Goal: Information Seeking & Learning: Find specific fact

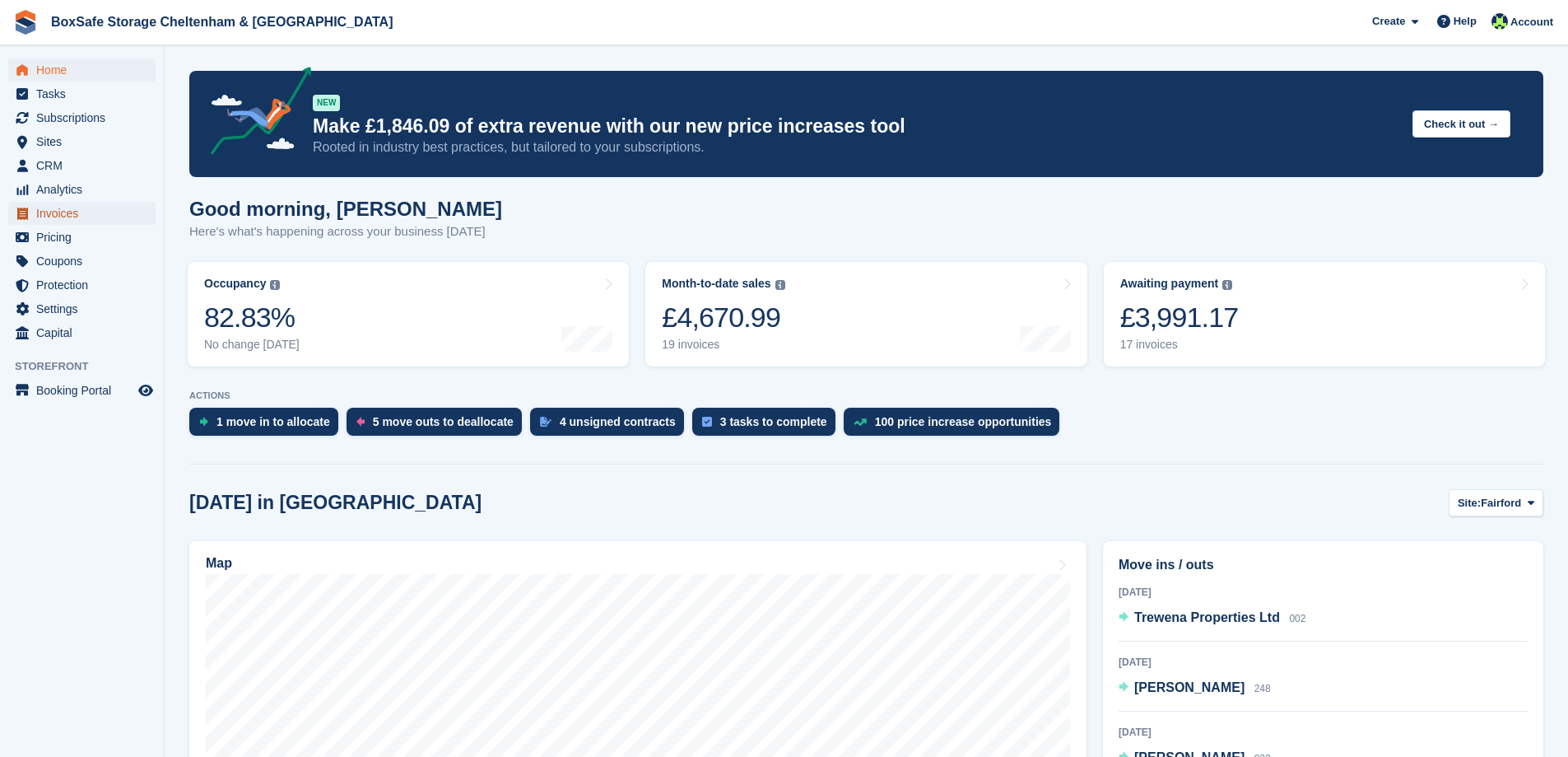
click at [45, 215] on span "Invoices" at bounding box center [85, 213] width 98 height 23
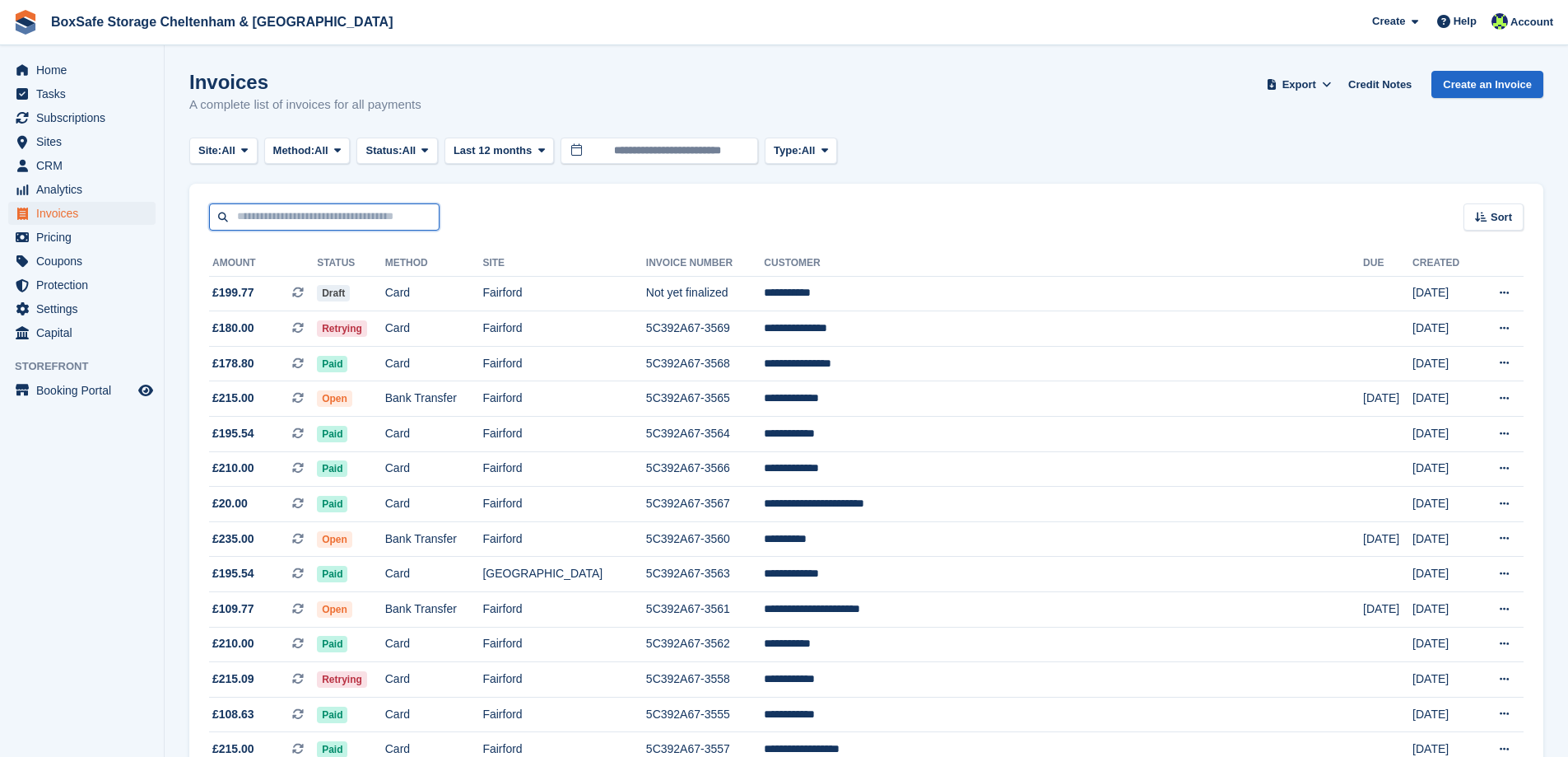
click at [324, 226] on input "text" at bounding box center [324, 217] width 231 height 27
type input "****"
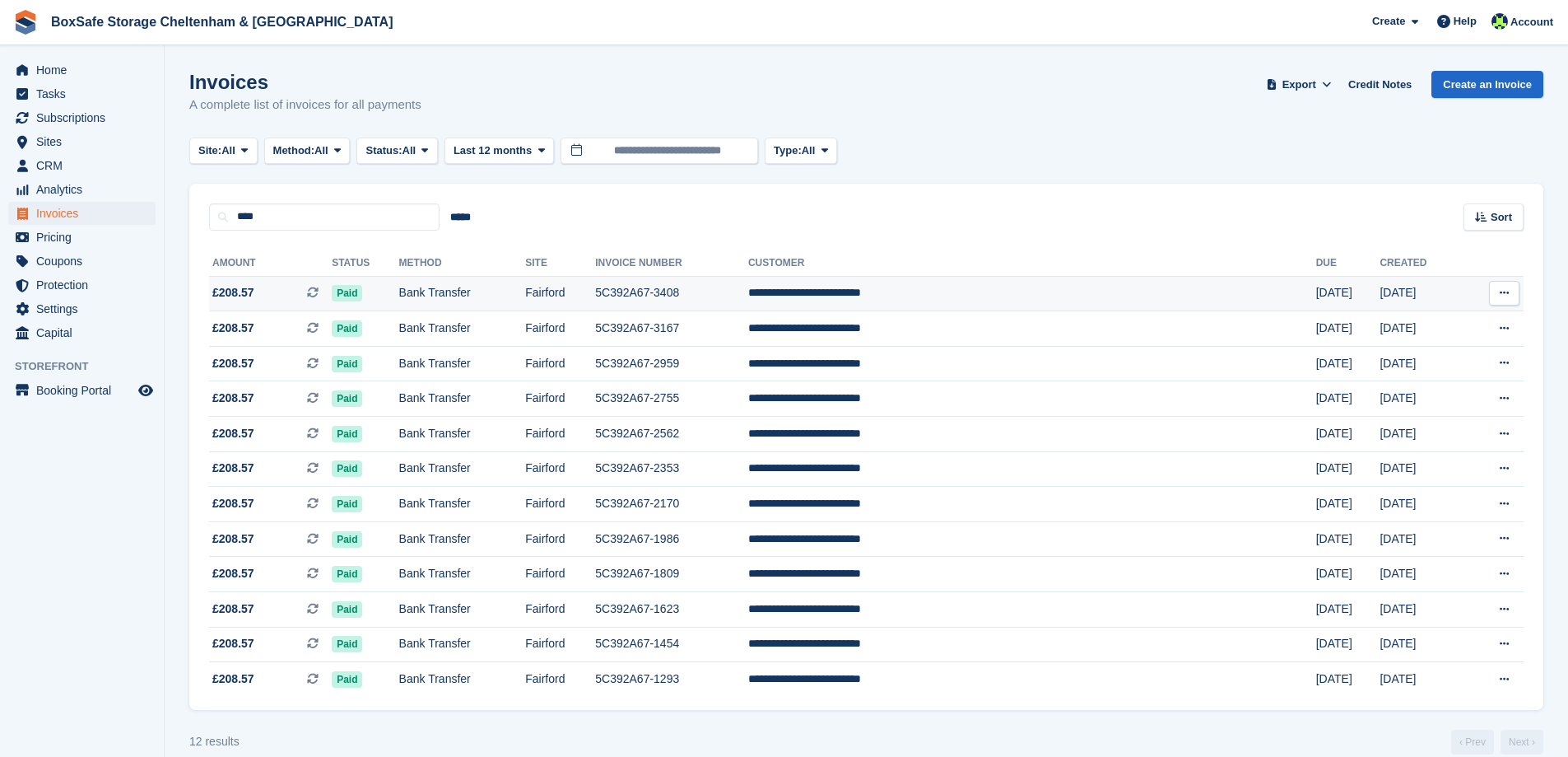
click at [526, 287] on td "Bank Transfer" at bounding box center [463, 293] width 127 height 35
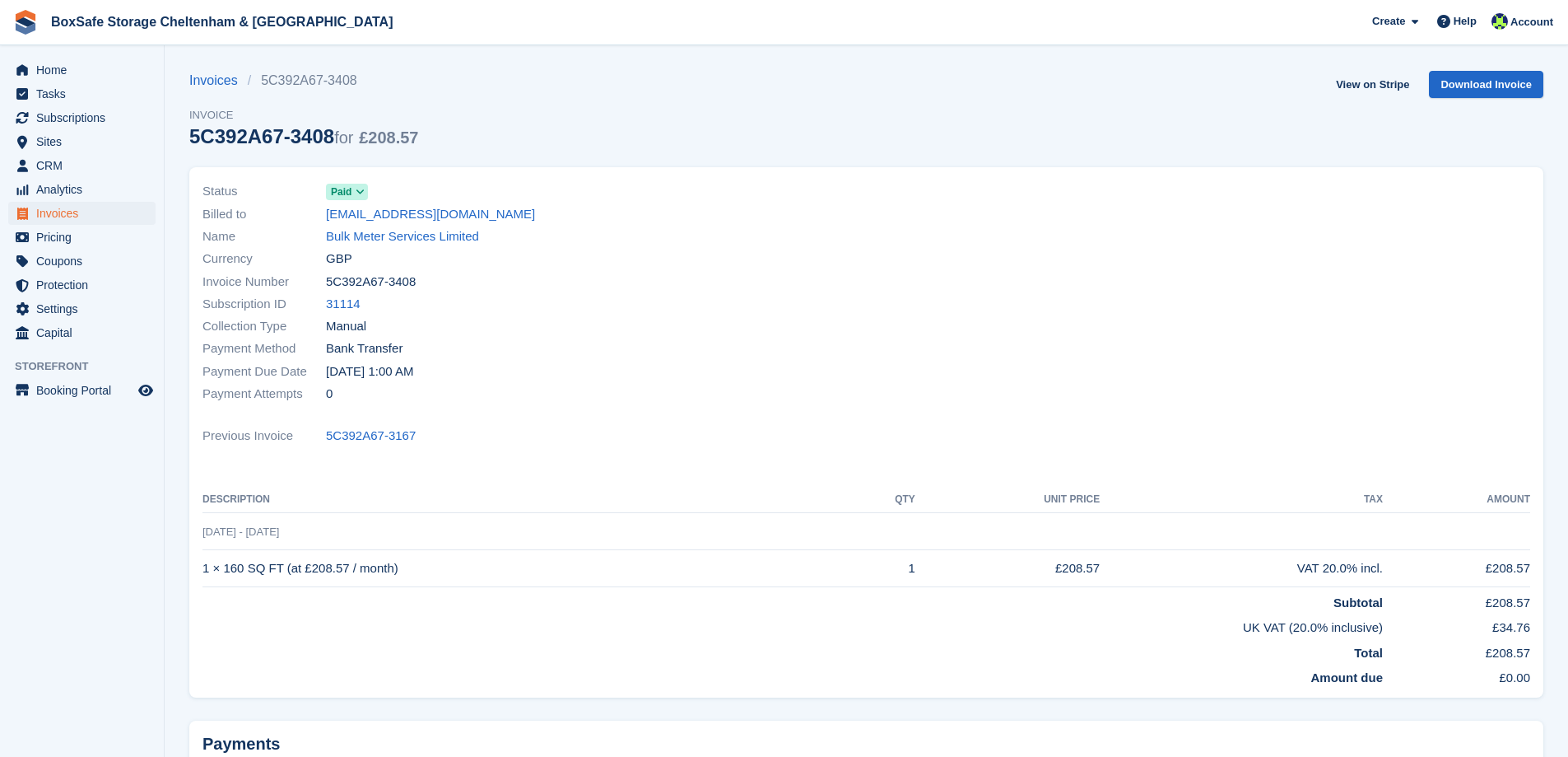
drag, startPoint x: 429, startPoint y: 284, endPoint x: 321, endPoint y: 284, distance: 108.0
click at [321, 284] on div "Invoice Number 5C392A67-3408" at bounding box center [530, 281] width 654 height 22
copy div "5C392A67-3408"
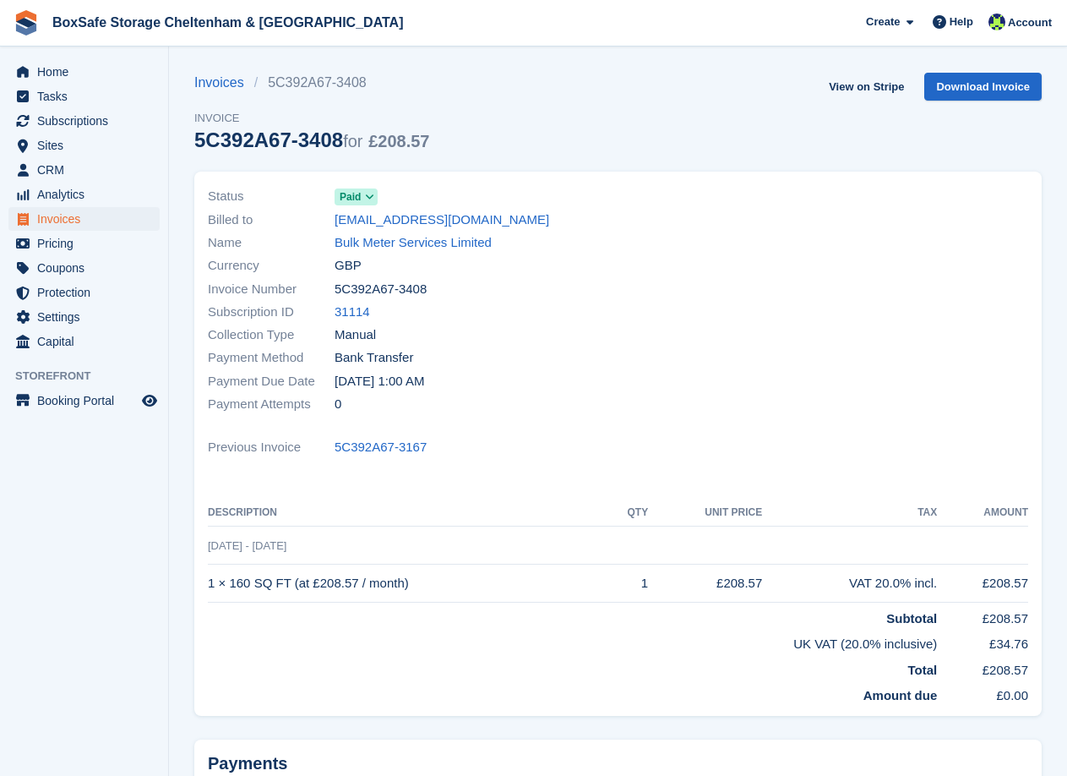
drag, startPoint x: 433, startPoint y: 582, endPoint x: 208, endPoint y: 585, distance: 224.8
click at [208, 585] on td "1 × 160 SQ FT (at £208.57 / month)" at bounding box center [407, 584] width 399 height 38
copy td "1 × 160 SQ FT (at £208.57 / month)"
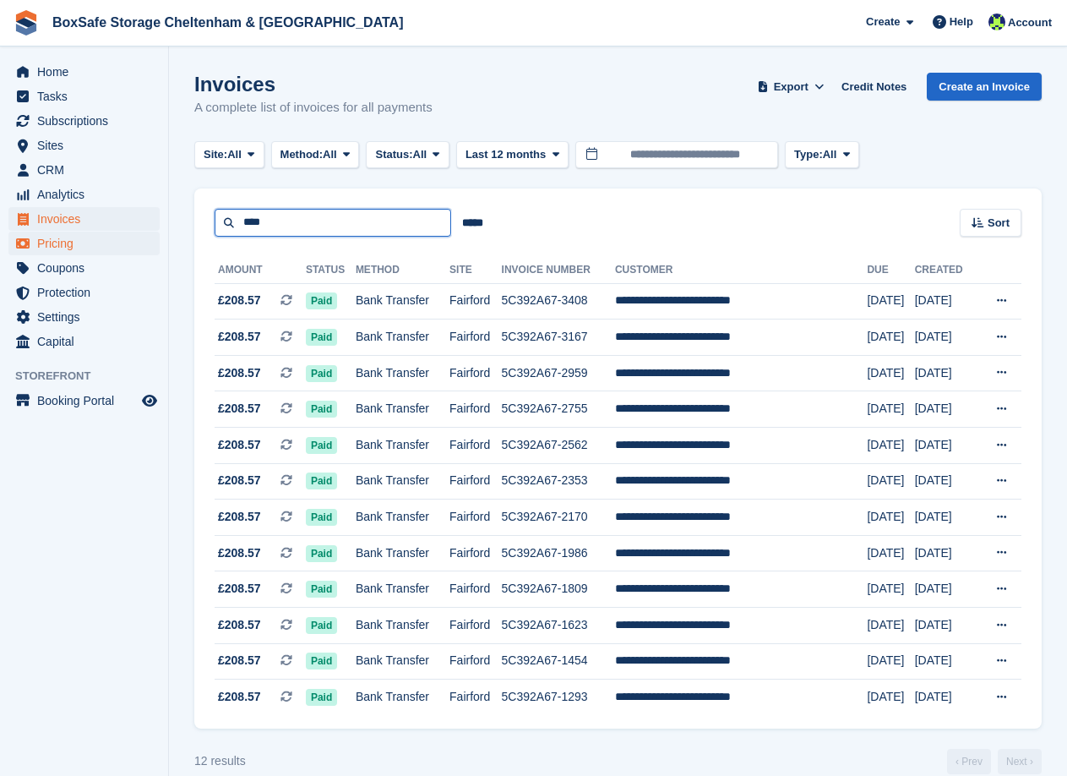
drag, startPoint x: 291, startPoint y: 224, endPoint x: 53, endPoint y: 232, distance: 237.7
click at [55, 237] on div "Home Tasks Subscriptions Subscriptions Subscriptions Contracts Price increases …" at bounding box center [533, 400] width 1067 height 800
type input "****"
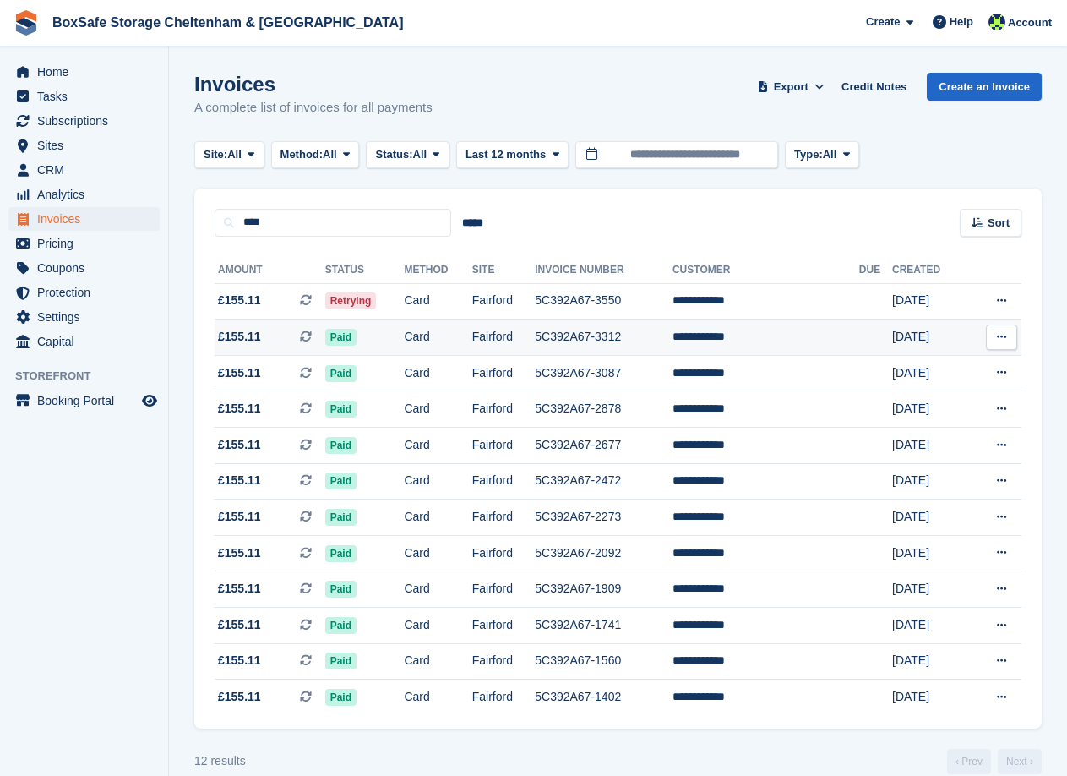
click at [483, 328] on td "Fairford" at bounding box center [503, 337] width 63 height 36
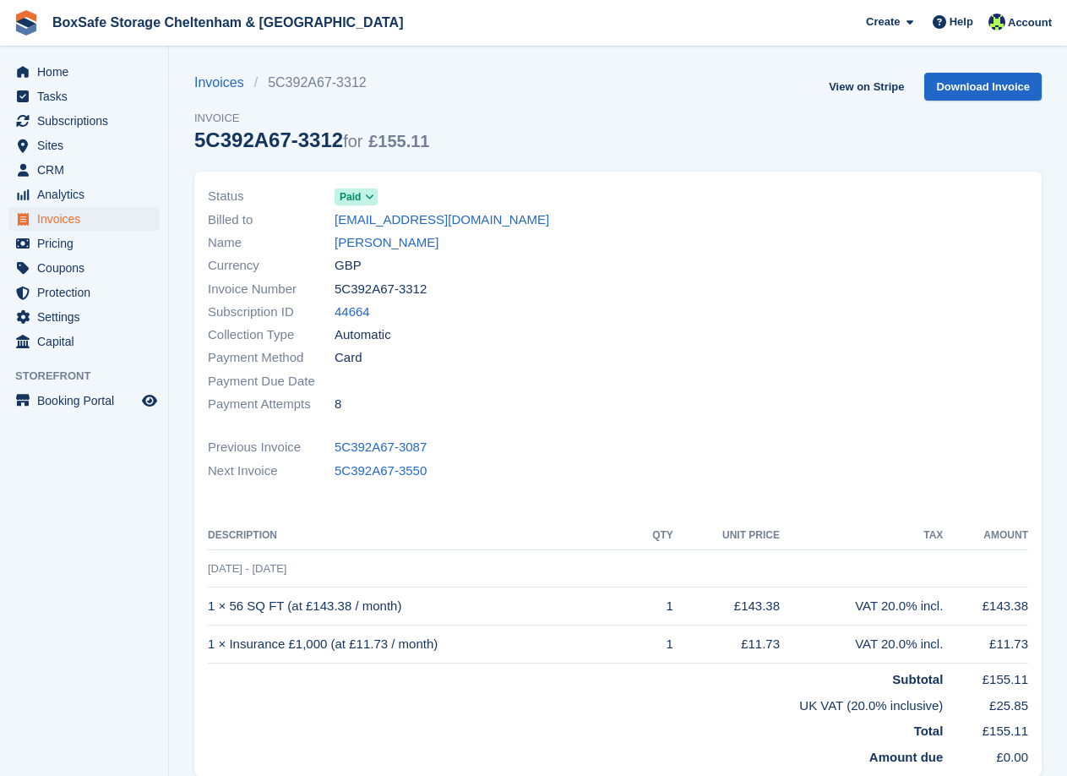
drag, startPoint x: 418, startPoint y: 285, endPoint x: 337, endPoint y: 292, distance: 80.6
click at [337, 292] on div "Invoice Number 5C392A67-3312" at bounding box center [408, 288] width 401 height 23
copy span "5C392A67-3312"
drag, startPoint x: 369, startPoint y: 608, endPoint x: 208, endPoint y: 607, distance: 160.6
click at [208, 607] on td "1 × 56 SQ FT (at £143.38 / month)" at bounding box center [421, 606] width 427 height 38
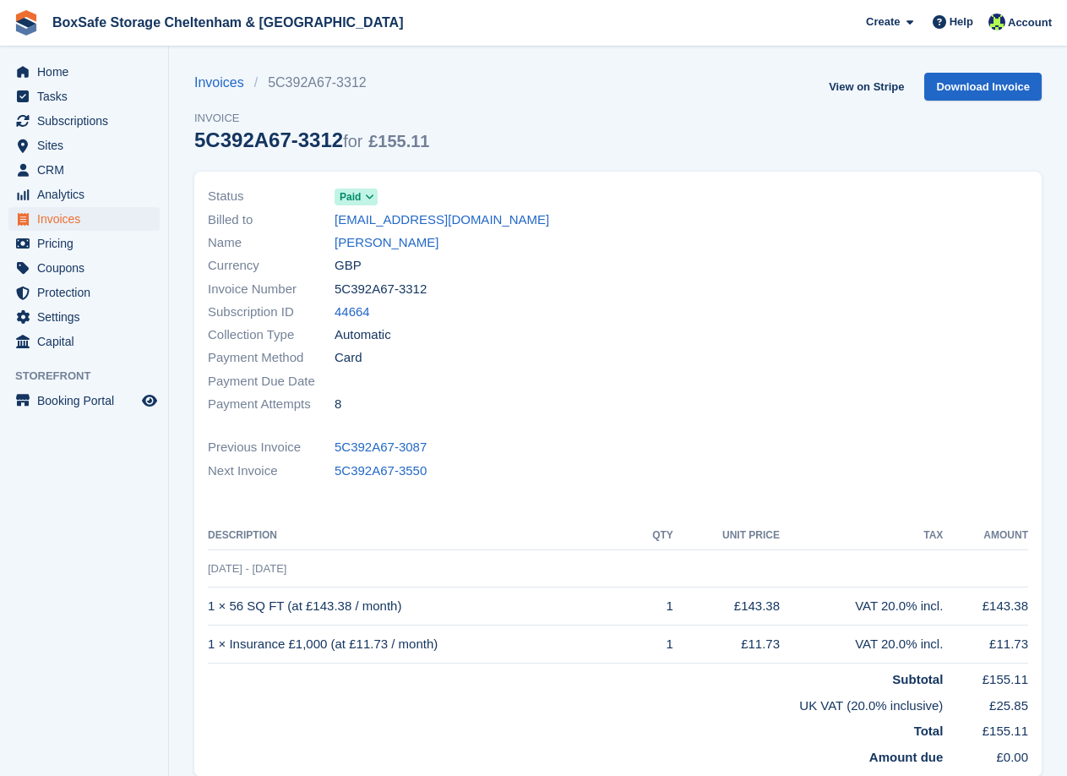
copy td "1 × 56 SQ FT (at £143.38 / month)"
drag, startPoint x: 445, startPoint y: 645, endPoint x: 211, endPoint y: 652, distance: 233.4
click at [211, 652] on td "1 × Insurance £1,000 (at £11.73 / month)" at bounding box center [421, 644] width 427 height 38
copy td "1 × Insurance £1,000 (at £11.73 / month)"
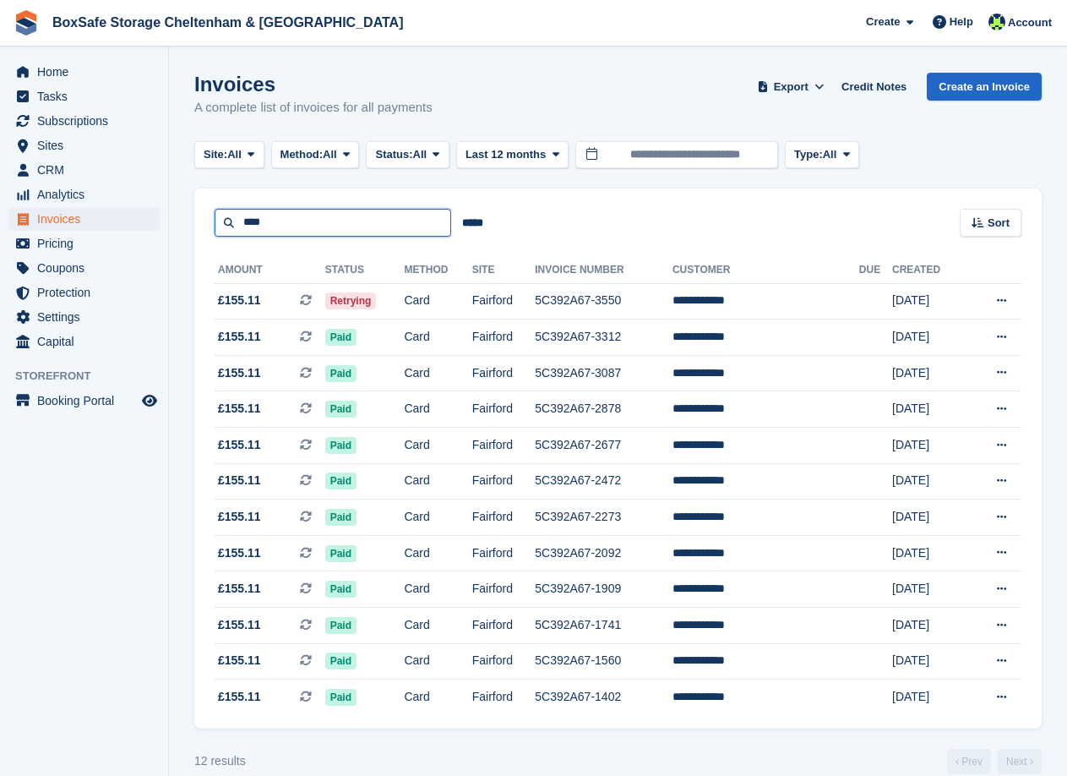
drag, startPoint x: 321, startPoint y: 220, endPoint x: 205, endPoint y: 226, distance: 115.9
click at [205, 226] on div "**** ***** Sort Sort by Date created Created (oldest first) Created (newest fir…" at bounding box center [618, 212] width 848 height 48
type input "****"
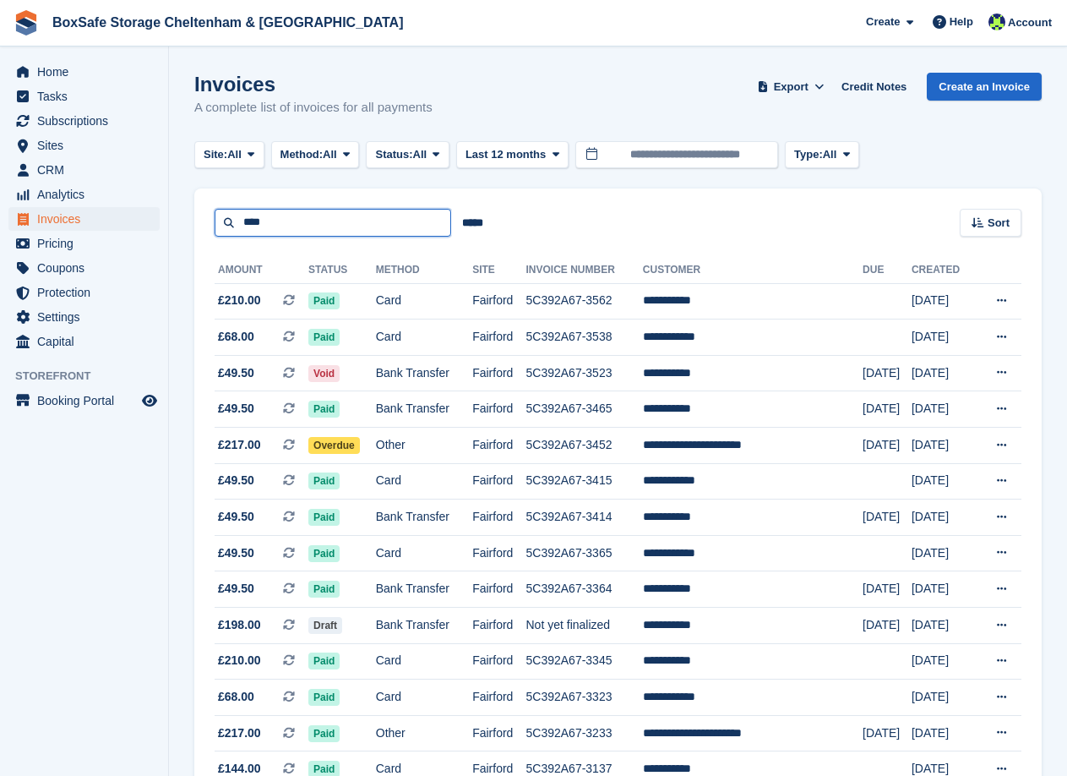
click at [292, 220] on input "****" at bounding box center [333, 223] width 237 height 28
type input "*********"
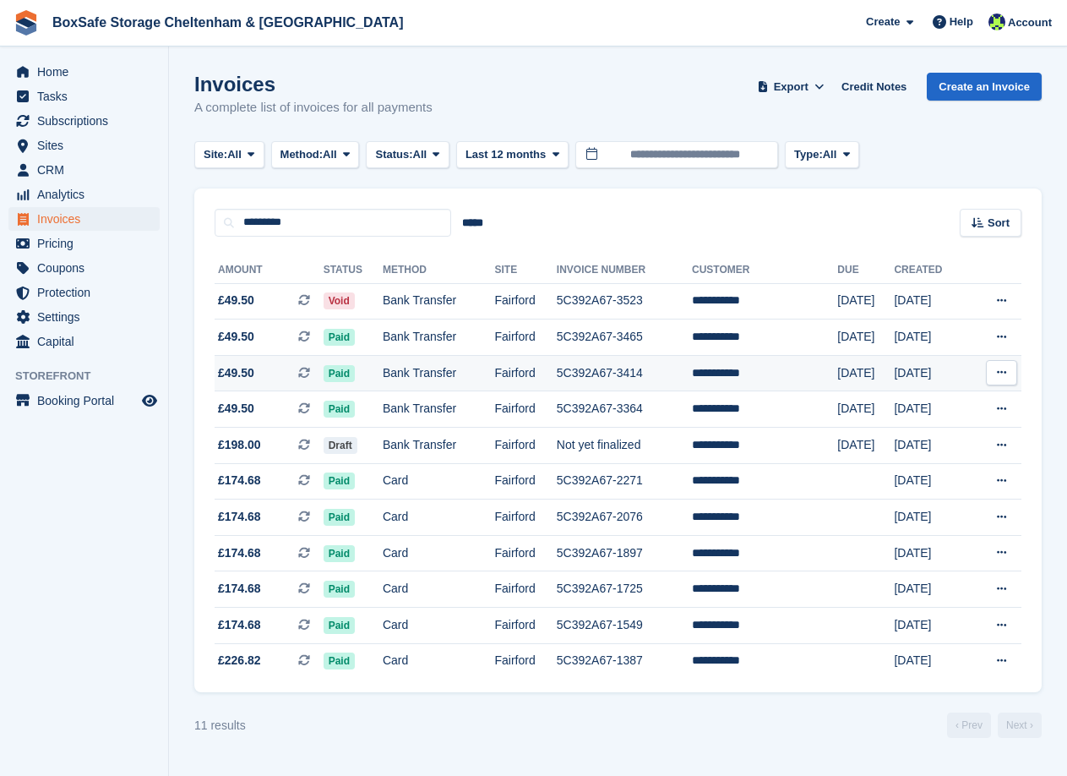
click at [464, 369] on td "Bank Transfer" at bounding box center [439, 373] width 112 height 36
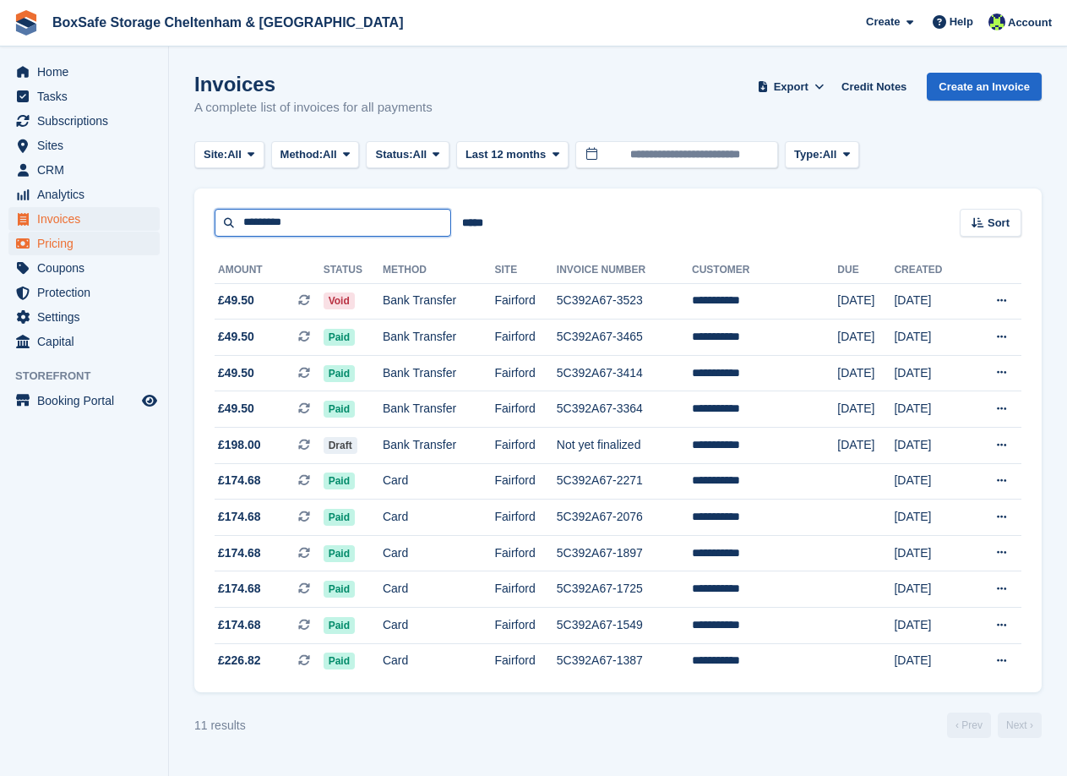
drag, startPoint x: 304, startPoint y: 218, endPoint x: 92, endPoint y: 243, distance: 213.7
click at [93, 243] on div "Home Tasks Subscriptions Subscriptions Subscriptions Contracts Price increases …" at bounding box center [533, 388] width 1067 height 776
type input "***"
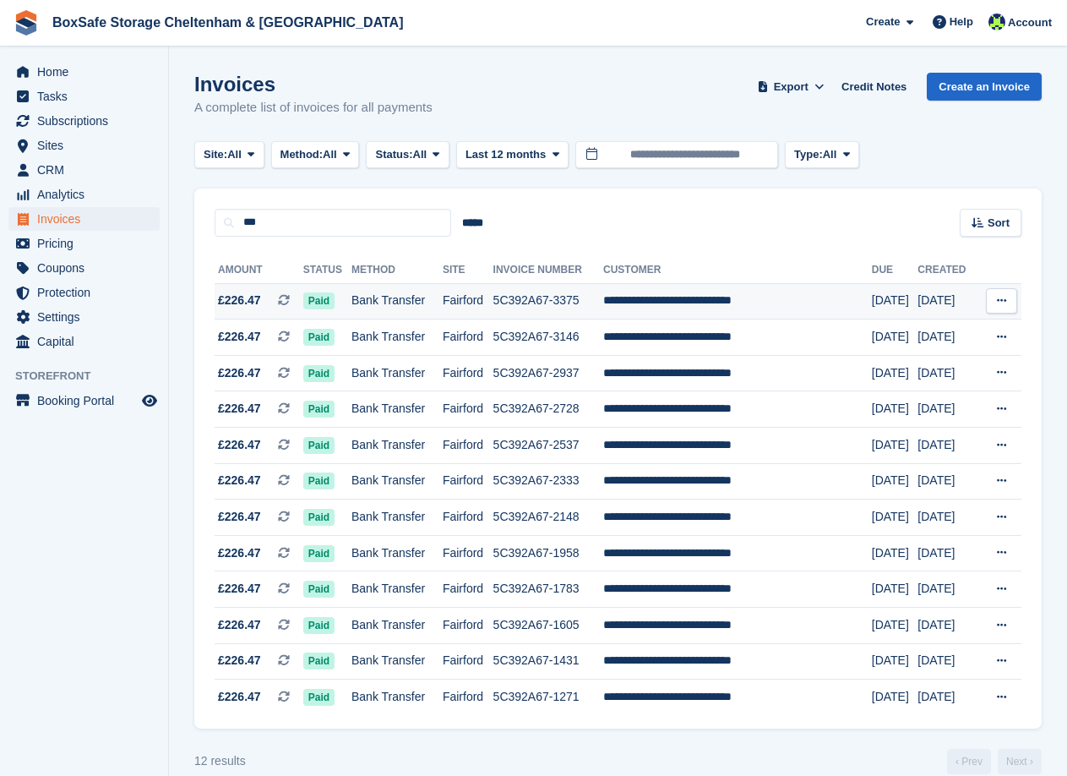
click at [494, 295] on td "Fairford" at bounding box center [468, 301] width 51 height 36
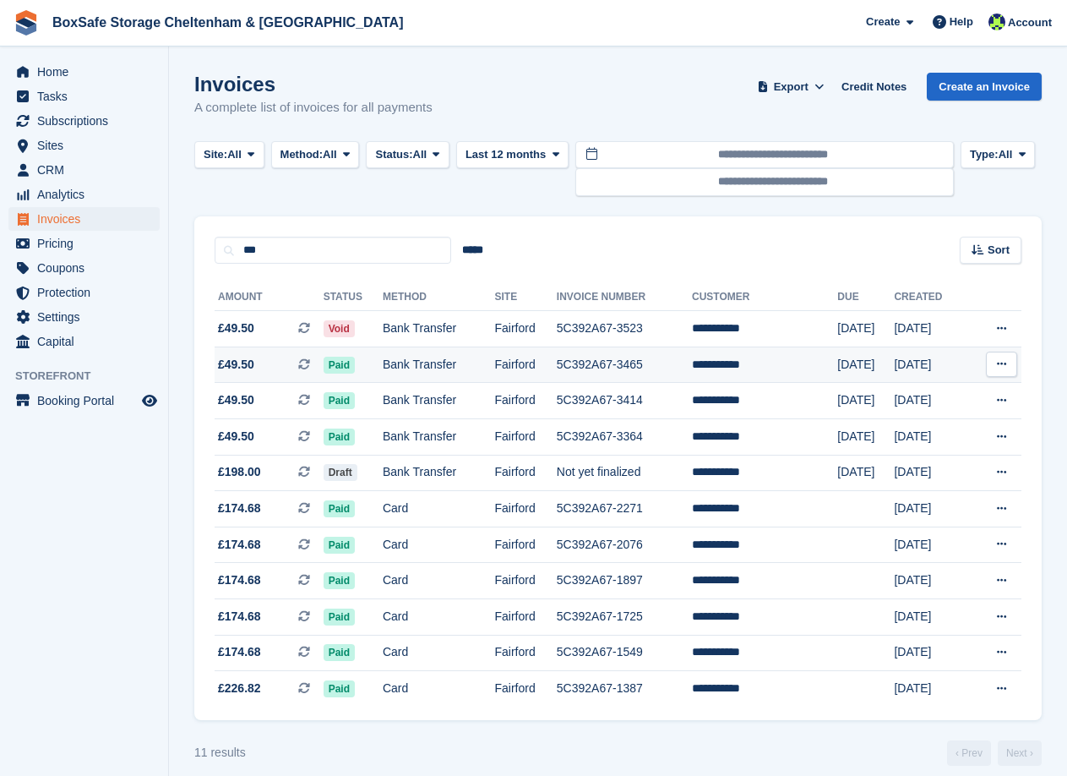
click at [504, 358] on td "Fairford" at bounding box center [525, 365] width 62 height 36
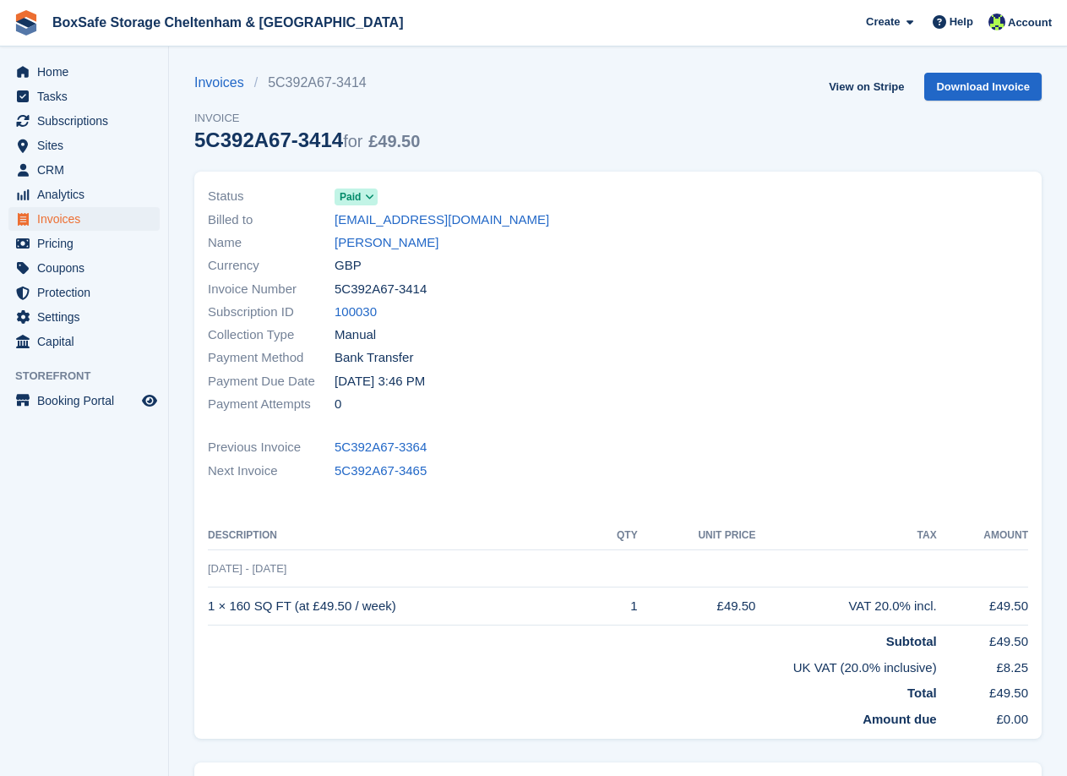
drag, startPoint x: 407, startPoint y: 614, endPoint x: 208, endPoint y: 608, distance: 198.7
click at [208, 609] on td "1 × 160 SQ FT (at £49.50 / week)" at bounding box center [401, 606] width 387 height 38
copy td "1 × 160 SQ FT (at £49.50 / week)"
drag, startPoint x: 445, startPoint y: 282, endPoint x: 310, endPoint y: 290, distance: 134.6
click at [310, 290] on div "Invoice Number 5C392A67-3414" at bounding box center [408, 288] width 401 height 23
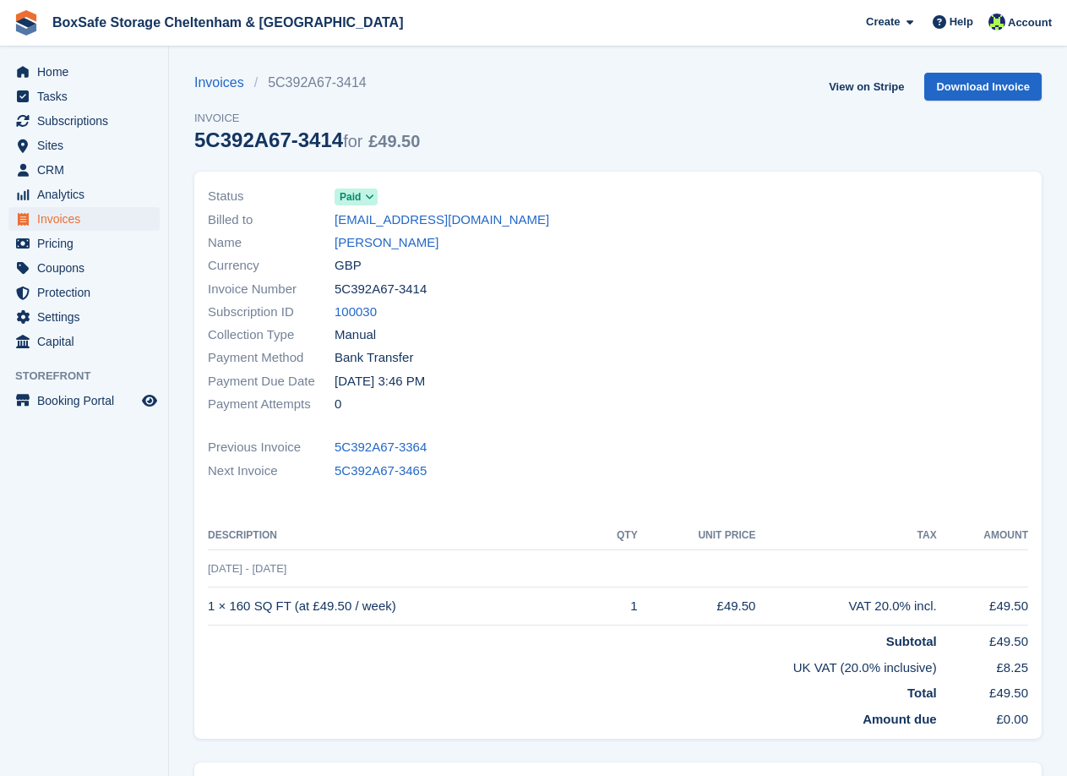
copy div "5C392A67-3414"
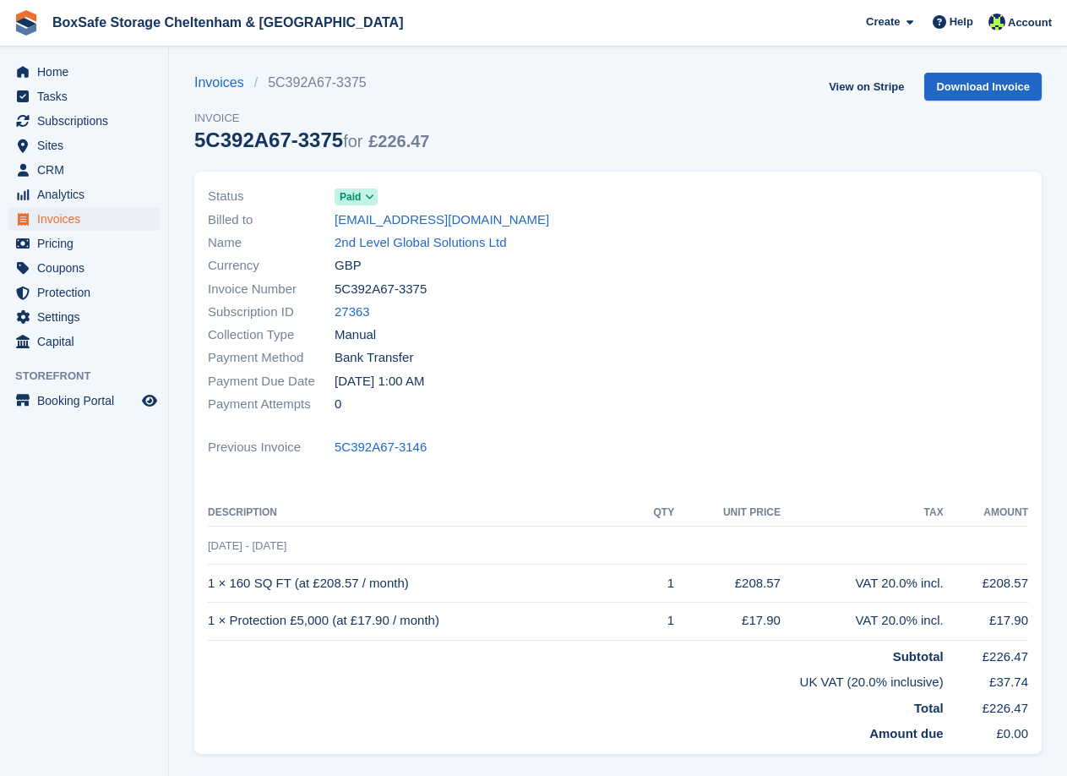
drag, startPoint x: 423, startPoint y: 283, endPoint x: 336, endPoint y: 289, distance: 87.3
click at [336, 289] on div "Invoice Number 5C392A67-3375" at bounding box center [408, 288] width 401 height 23
copy span "5C392A67-3375"
drag, startPoint x: 435, startPoint y: 576, endPoint x: 208, endPoint y: 587, distance: 227.6
click at [208, 587] on td "1 × 160 SQ FT (at £208.57 / month)" at bounding box center [422, 584] width 429 height 38
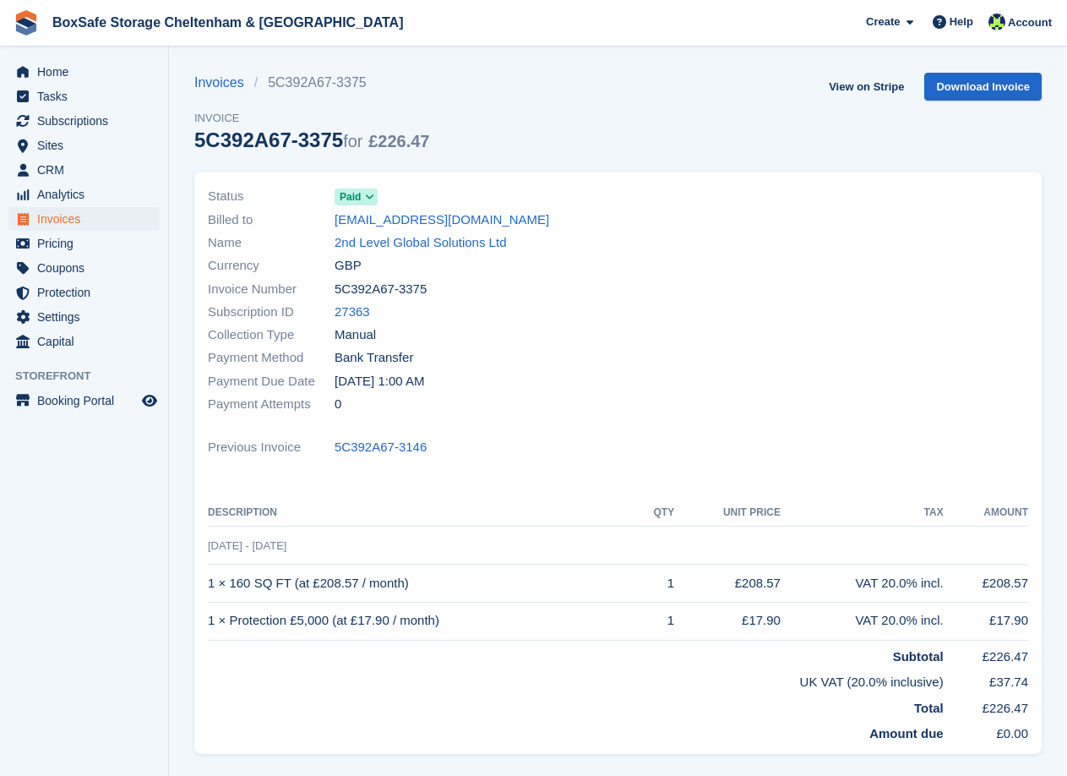
copy td "1 × 160 SQ FT (at £208.57 / month)"
drag, startPoint x: 453, startPoint y: 631, endPoint x: 208, endPoint y: 630, distance: 245.1
click at [208, 630] on td "1 × Protection £5,000 (at £17.90 / month)" at bounding box center [422, 621] width 429 height 38
copy td "1 × Protection £5,000 (at £17.90 / month)"
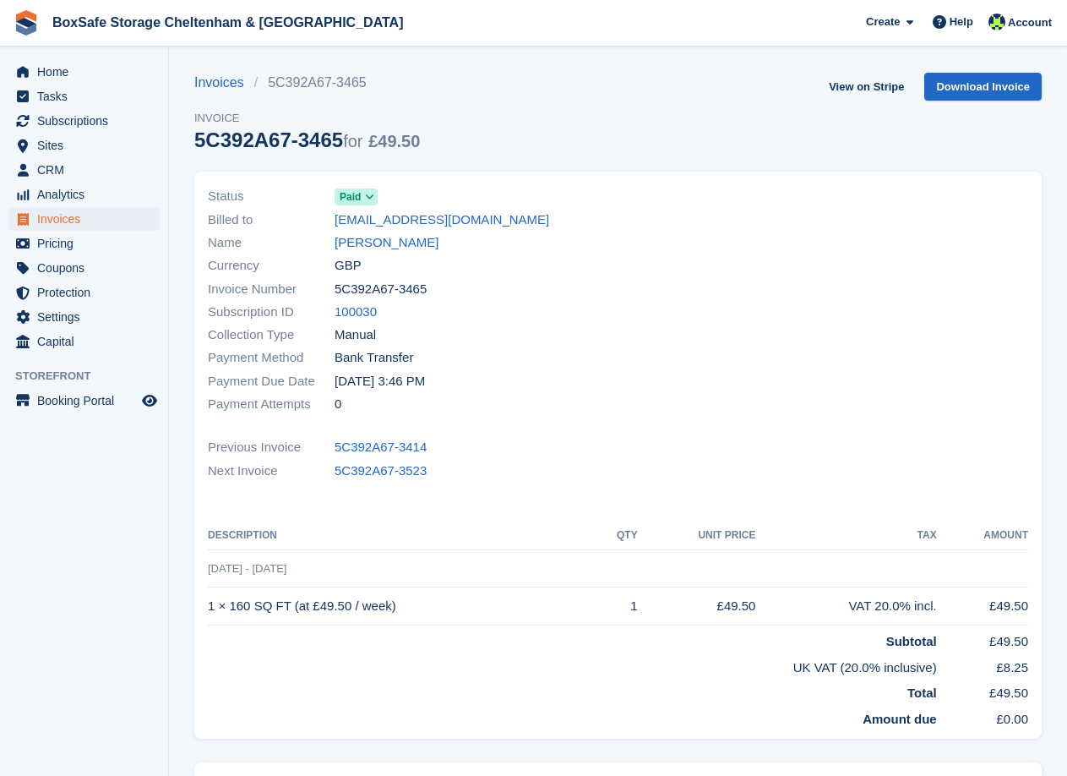
drag, startPoint x: 452, startPoint y: 283, endPoint x: 321, endPoint y: 281, distance: 131.0
click at [321, 281] on div "Invoice Number 5C392A67-3465" at bounding box center [408, 288] width 401 height 23
copy div "5C392A67-3465"
drag, startPoint x: 404, startPoint y: 602, endPoint x: 214, endPoint y: 606, distance: 190.2
click at [212, 607] on td "1 × 160 SQ FT (at £49.50 / week)" at bounding box center [401, 606] width 387 height 38
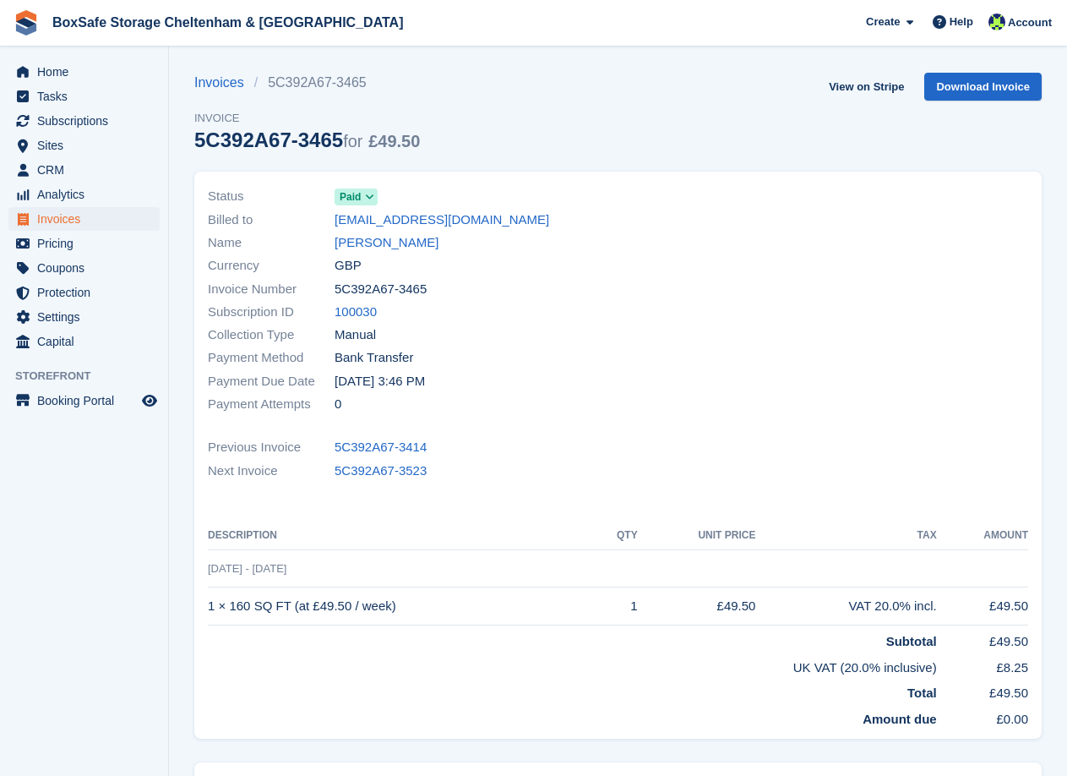
drag, startPoint x: 209, startPoint y: 603, endPoint x: 413, endPoint y: 602, distance: 204.5
click at [412, 602] on td "1 × 160 SQ FT (at £49.50 / week)" at bounding box center [401, 606] width 387 height 38
copy td "1 × 160 SQ FT (at £49.50 / week)"
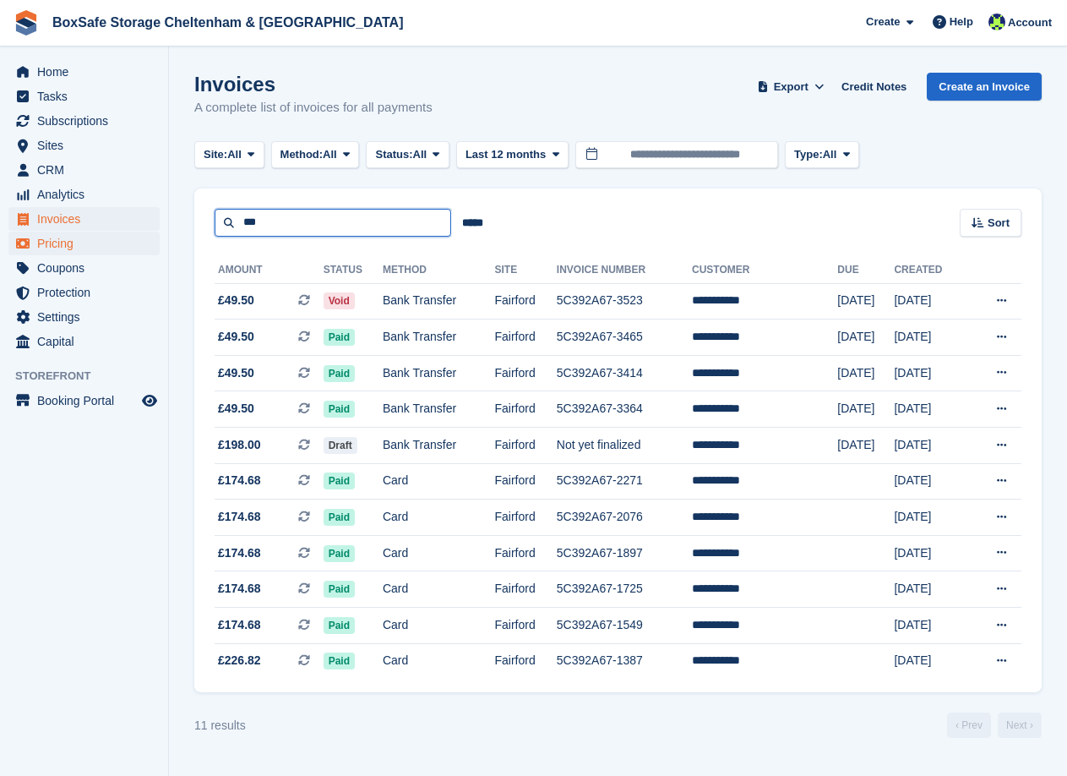
drag, startPoint x: 295, startPoint y: 229, endPoint x: 30, endPoint y: 240, distance: 264.8
click at [33, 239] on div "Home Tasks Subscriptions Subscriptions Subscriptions Contracts Price increases …" at bounding box center [533, 388] width 1067 height 776
type input "******"
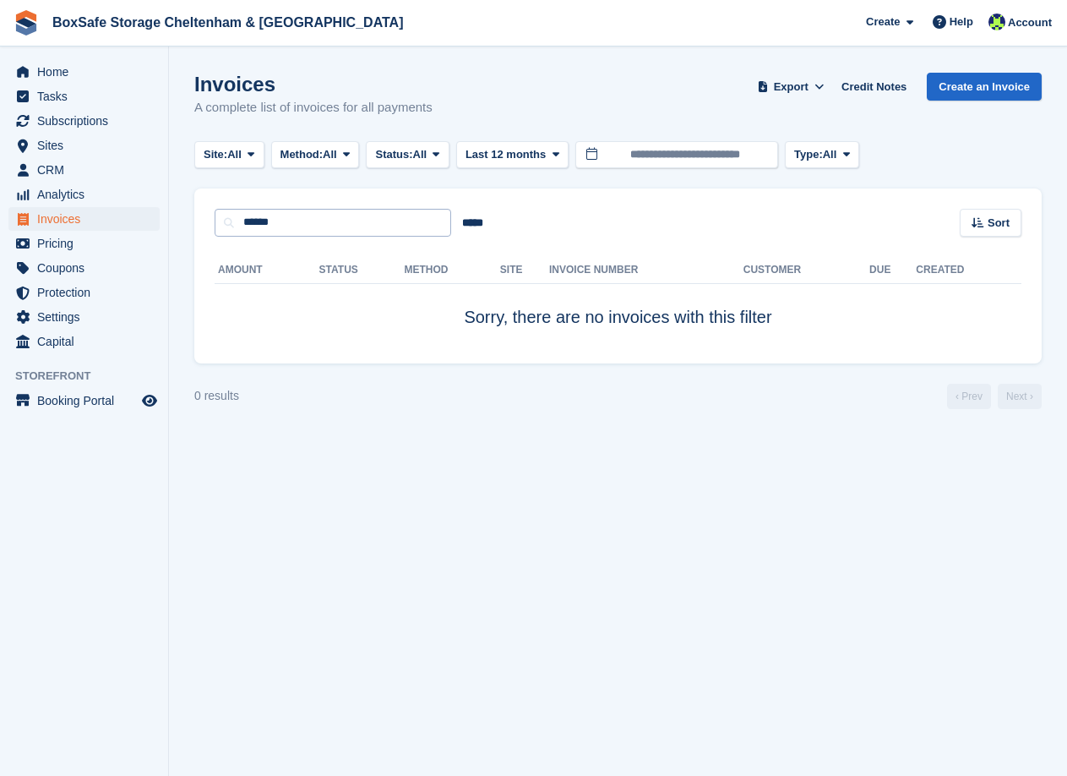
drag, startPoint x: 278, startPoint y: 207, endPoint x: 297, endPoint y: 221, distance: 23.0
click at [272, 208] on div "****** ***** Sort Sort by Date created Created (oldest first) Created (newest f…" at bounding box center [618, 212] width 848 height 48
drag, startPoint x: 297, startPoint y: 221, endPoint x: 70, endPoint y: 223, distance: 226.5
click at [77, 227] on div "Home Tasks Subscriptions Subscriptions Subscriptions Contracts Price increases …" at bounding box center [533, 388] width 1067 height 776
type input "*******"
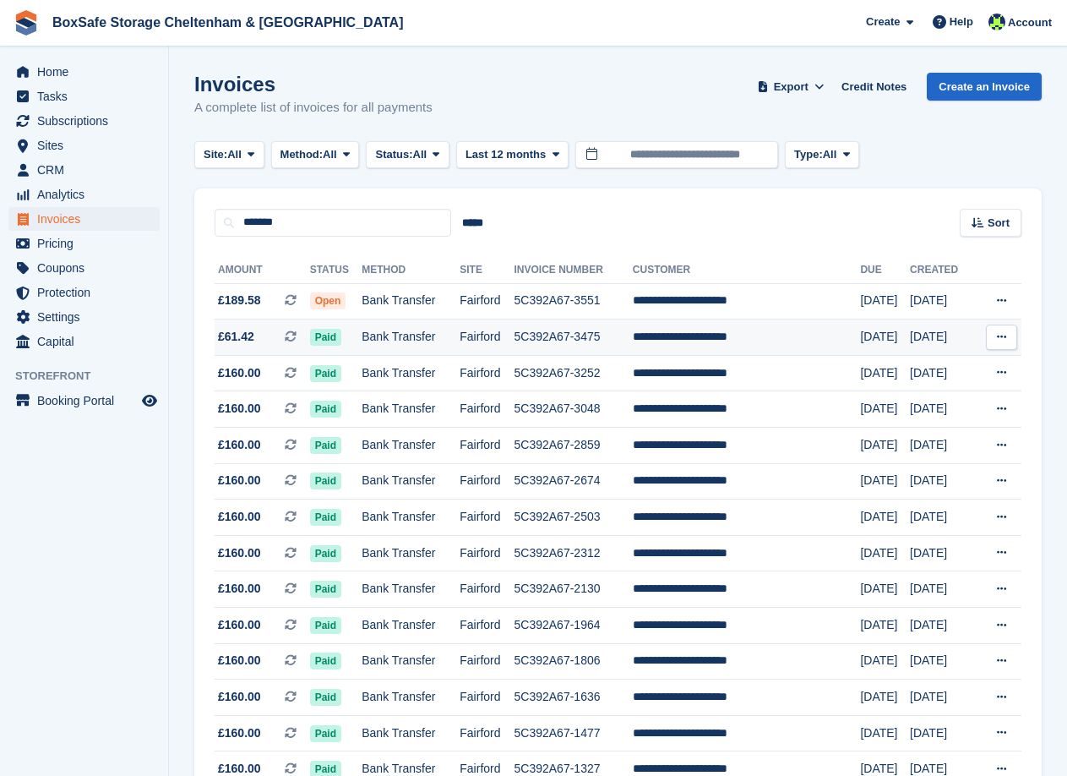
click at [514, 336] on td "Fairford" at bounding box center [487, 337] width 54 height 36
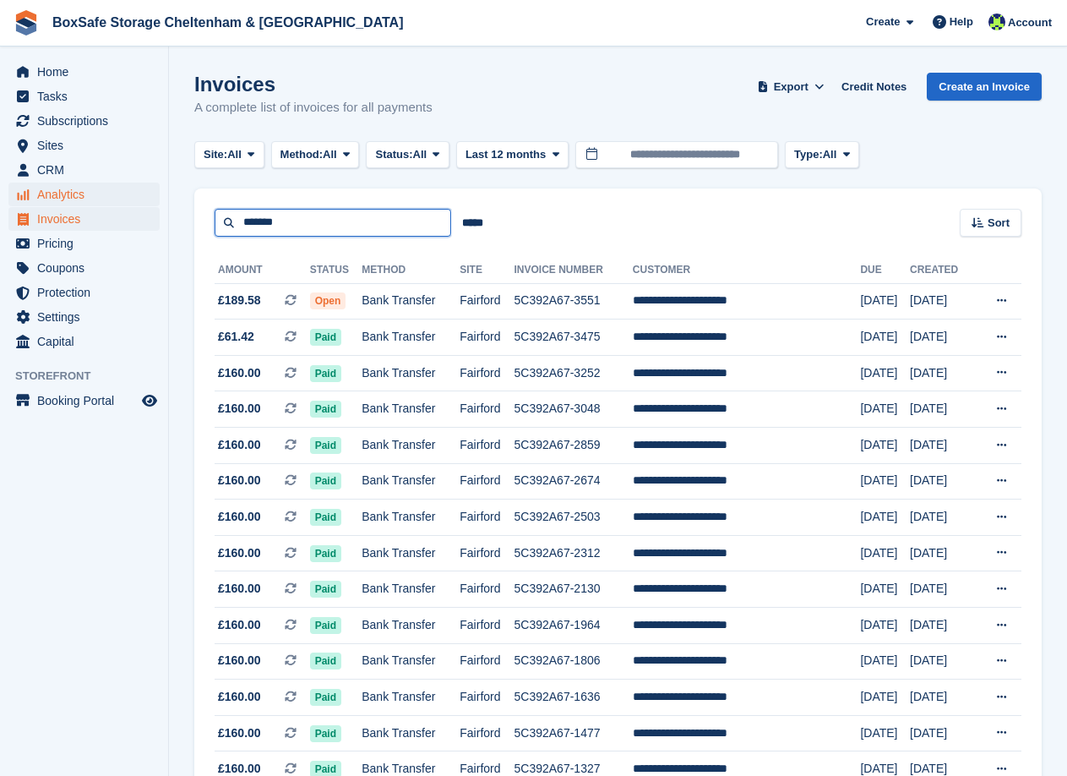
drag, startPoint x: 301, startPoint y: 222, endPoint x: 127, endPoint y: 205, distance: 175.0
click at [132, 224] on div "Home Tasks Subscriptions Subscriptions Subscriptions Contracts Price increases …" at bounding box center [533, 435] width 1067 height 871
type input "****"
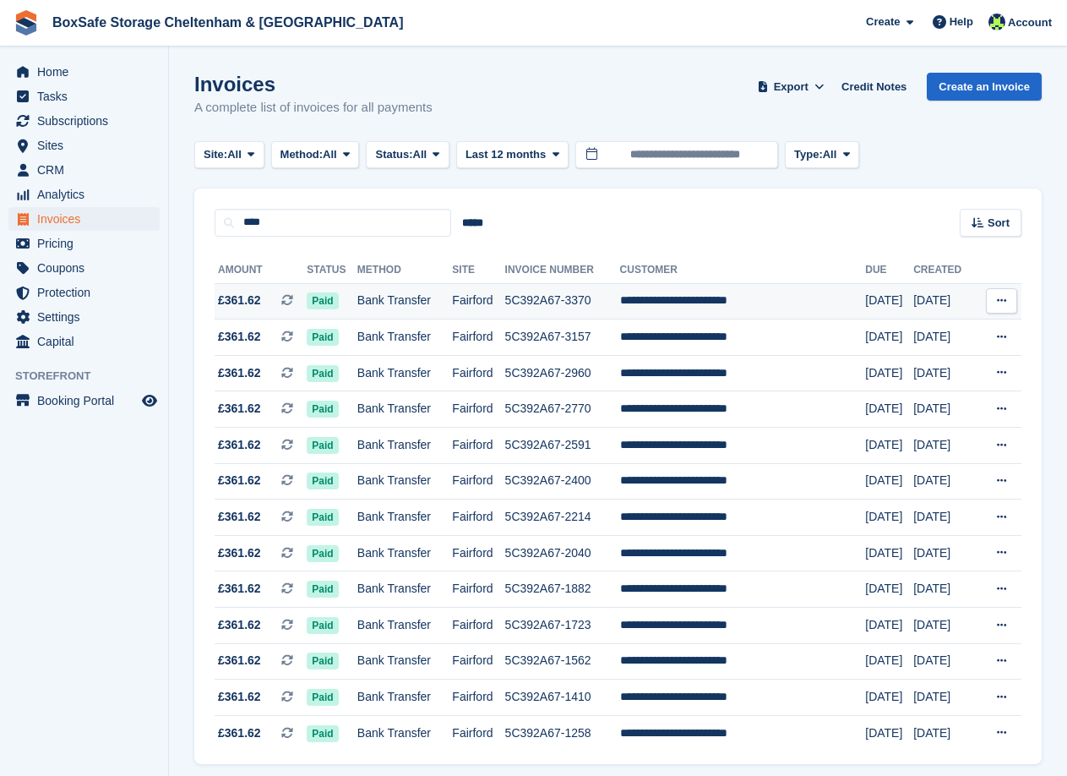
click at [485, 309] on td "Fairford" at bounding box center [478, 301] width 52 height 36
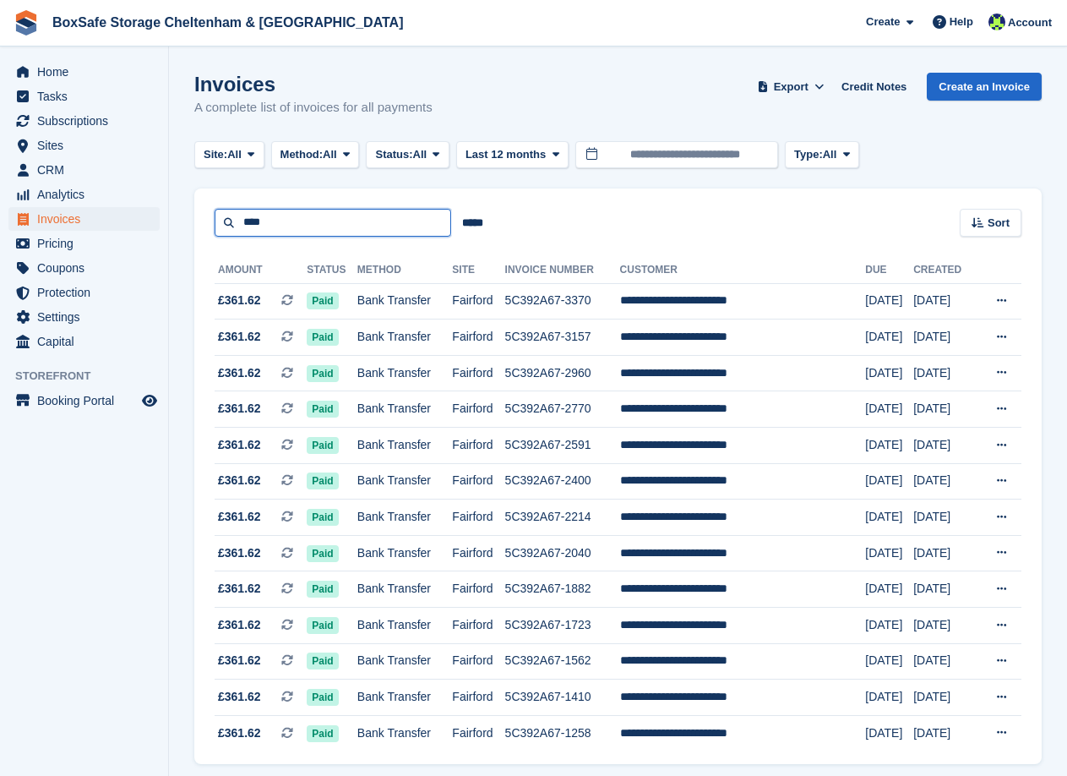
drag, startPoint x: 247, startPoint y: 210, endPoint x: 171, endPoint y: 210, distance: 76.1
click at [172, 210] on section "Invoices A complete list of invoices for all payments Export Export Invoices Ex…" at bounding box center [618, 417] width 898 height 835
type input "******"
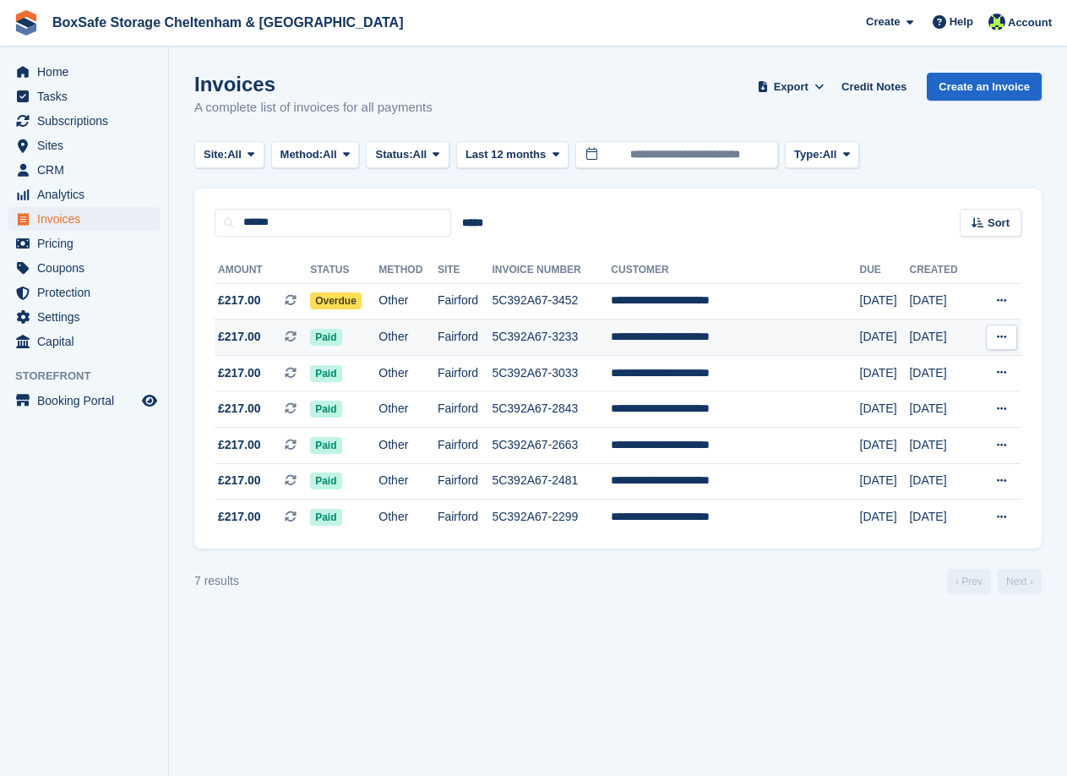
click at [493, 335] on td "Fairford" at bounding box center [465, 337] width 55 height 36
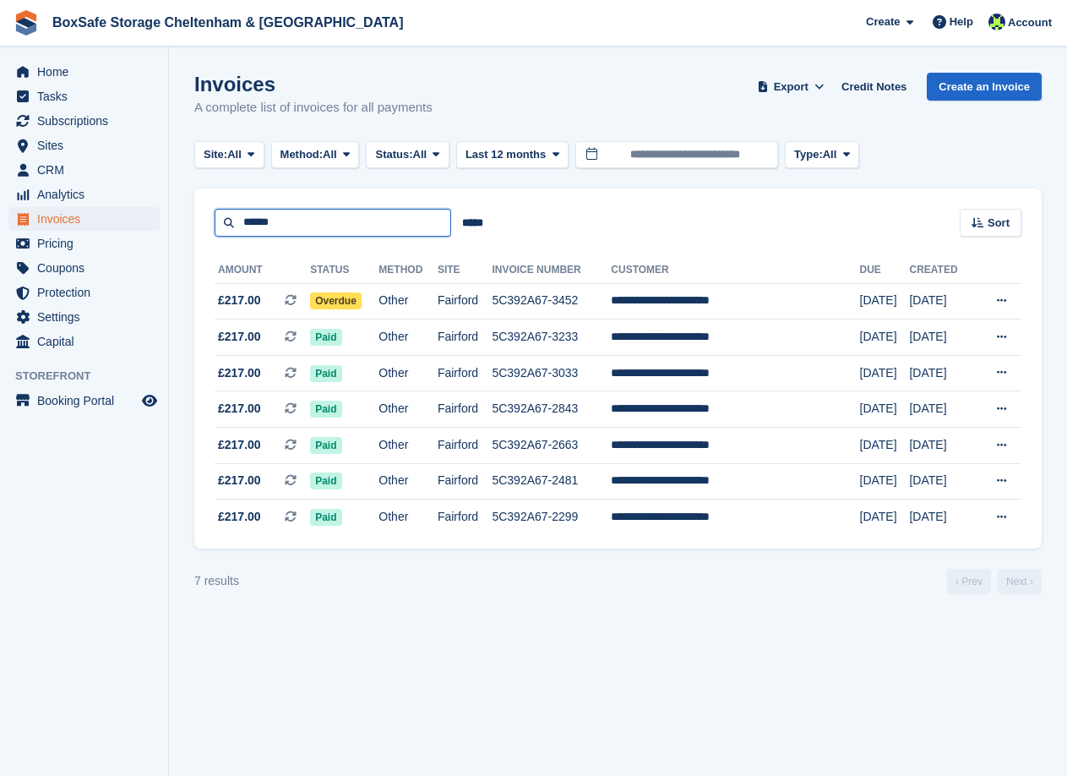
drag, startPoint x: 317, startPoint y: 221, endPoint x: 170, endPoint y: 208, distance: 147.7
click at [176, 234] on section "Invoices A complete list of invoices for all payments Export Export Invoices Ex…" at bounding box center [618, 388] width 898 height 776
type input "*"
type input "****"
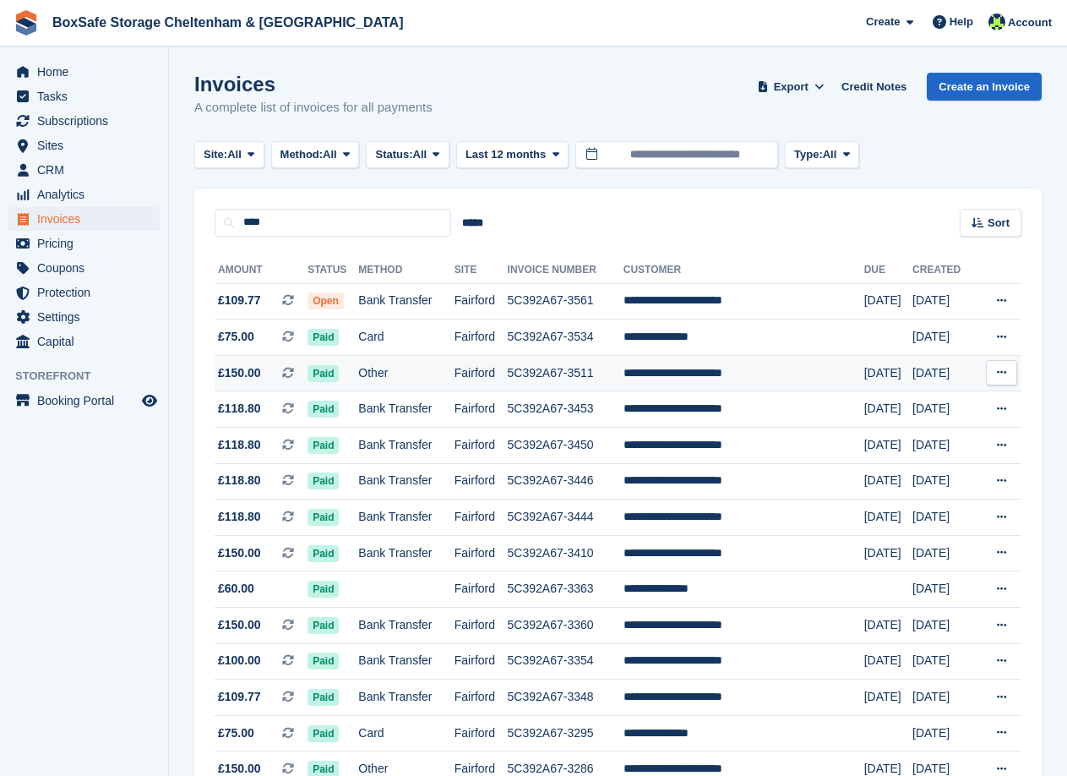
click at [419, 368] on td "Other" at bounding box center [406, 373] width 96 height 36
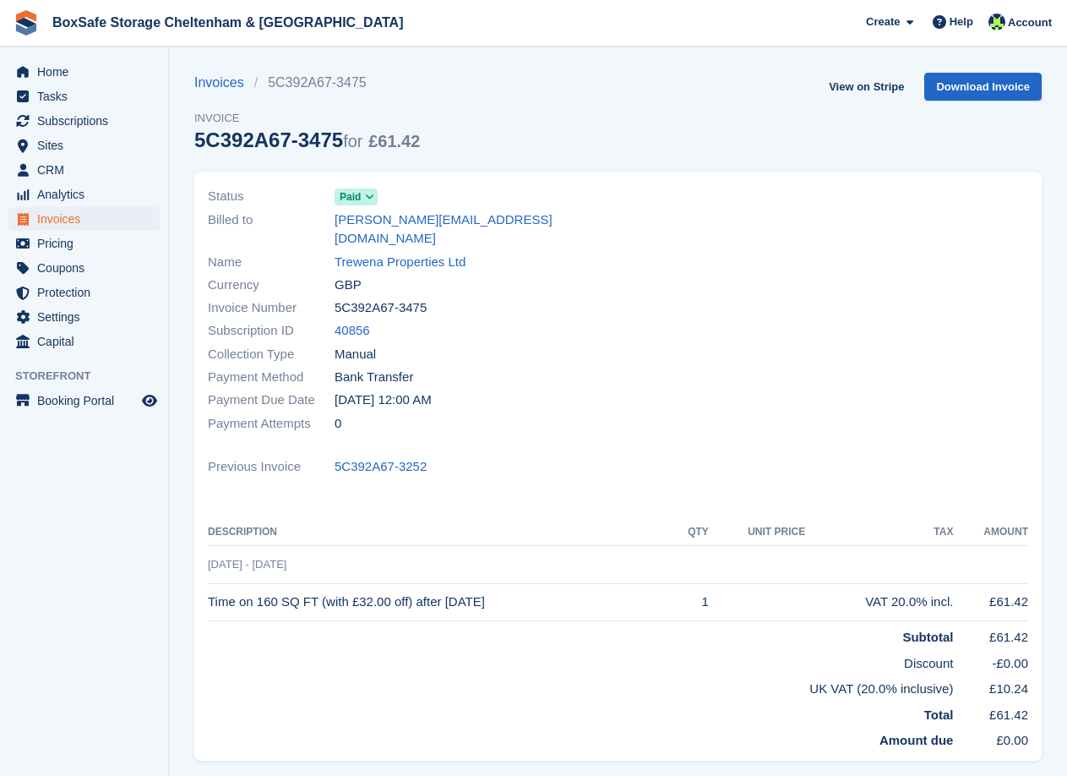
drag, startPoint x: 437, startPoint y: 290, endPoint x: 325, endPoint y: 293, distance: 111.6
click at [325, 297] on div "Invoice Number 5C392A67-3475" at bounding box center [408, 308] width 401 height 23
copy div "5C392A67-3475"
drag, startPoint x: 527, startPoint y: 583, endPoint x: 202, endPoint y: 580, distance: 324.6
click at [204, 577] on div "Status Paid Billed to rowena@rluard.com Name Trewena Properties Ltd Currency GB…" at bounding box center [618, 466] width 848 height 589
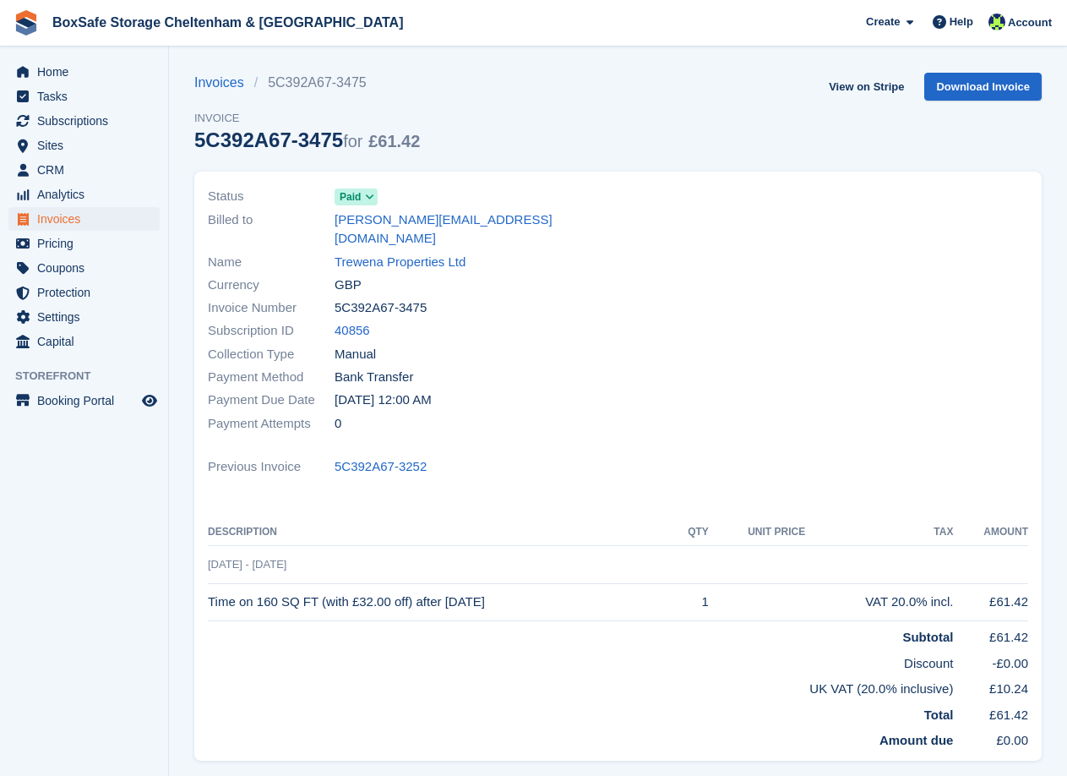
click at [211, 583] on td "Time on 160 SQ FT (with £32.00 off) after 20 Aug 2025" at bounding box center [441, 602] width 466 height 38
click at [210, 583] on td "Time on 160 SQ FT (with £32.00 off) after 20 Aug 2025" at bounding box center [441, 602] width 466 height 38
click at [209, 583] on div "Status Paid Billed to rowena@rluard.com Name Trewena Properties Ltd Currency GB…" at bounding box center [618, 466] width 848 height 589
click at [211, 583] on td "Time on 160 SQ FT (with £32.00 off) after 20 Aug 2025" at bounding box center [441, 602] width 466 height 38
click at [210, 583] on td "Time on 160 SQ FT (with £32.00 off) after 20 Aug 2025" at bounding box center [441, 602] width 466 height 38
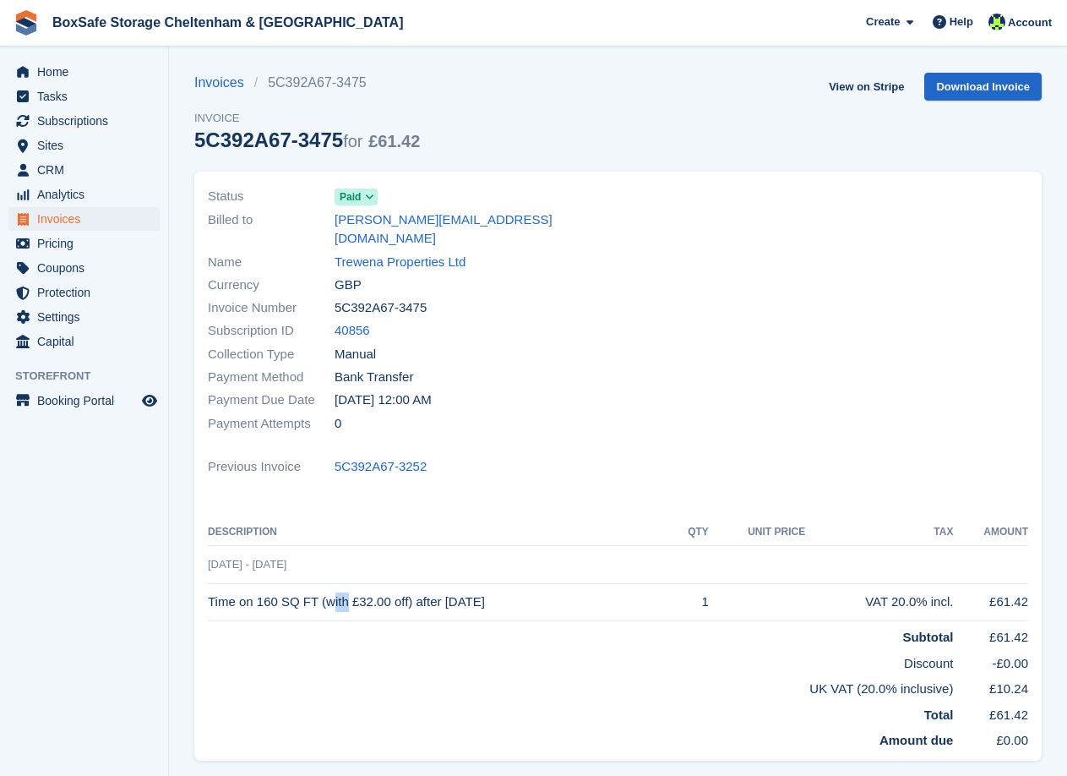
drag, startPoint x: 211, startPoint y: 582, endPoint x: 232, endPoint y: 581, distance: 21.1
click at [235, 583] on td "Time on 160 SQ FT (with £32.00 off) after 20 Aug 2025" at bounding box center [441, 602] width 466 height 38
click at [212, 583] on td "Time on 160 SQ FT (with £32.00 off) after 20 Aug 2025" at bounding box center [441, 602] width 466 height 38
drag, startPoint x: 210, startPoint y: 583, endPoint x: 530, endPoint y: 597, distance: 320.6
click at [530, 597] on td "Time on 160 SQ FT (with £32.00 off) after 20 Aug 2025" at bounding box center [441, 602] width 466 height 38
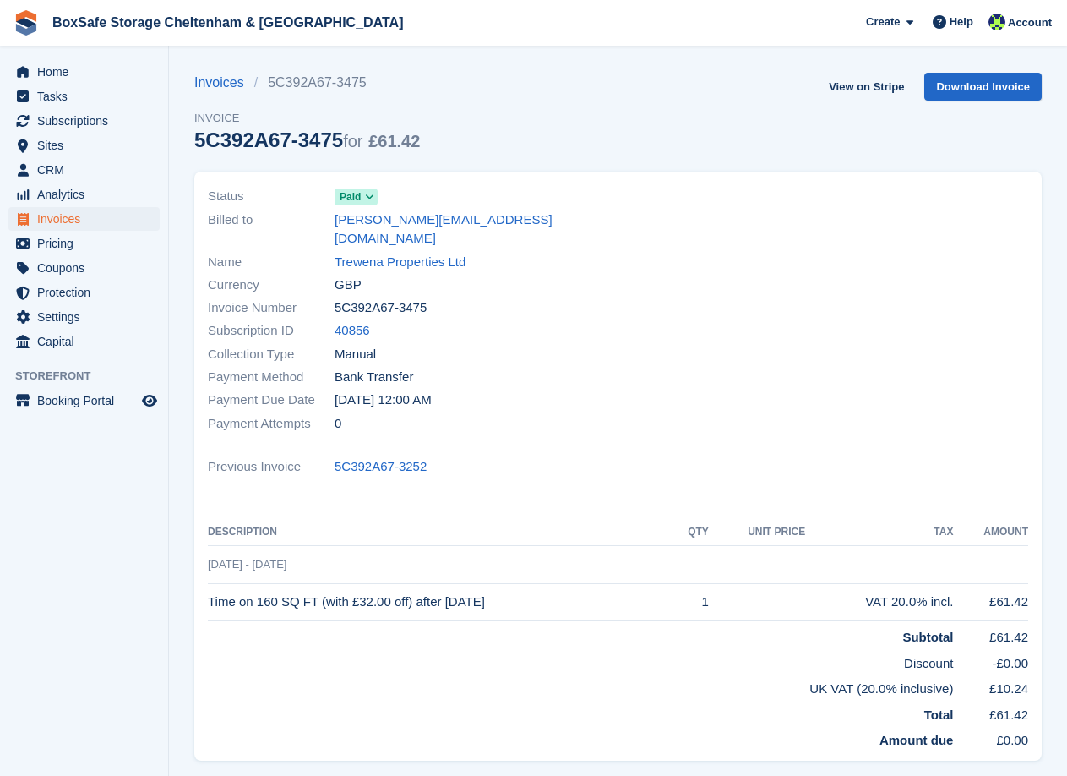
copy td "Time on 160 SQ FT (with £32.00 off) after 20 Aug 2025"
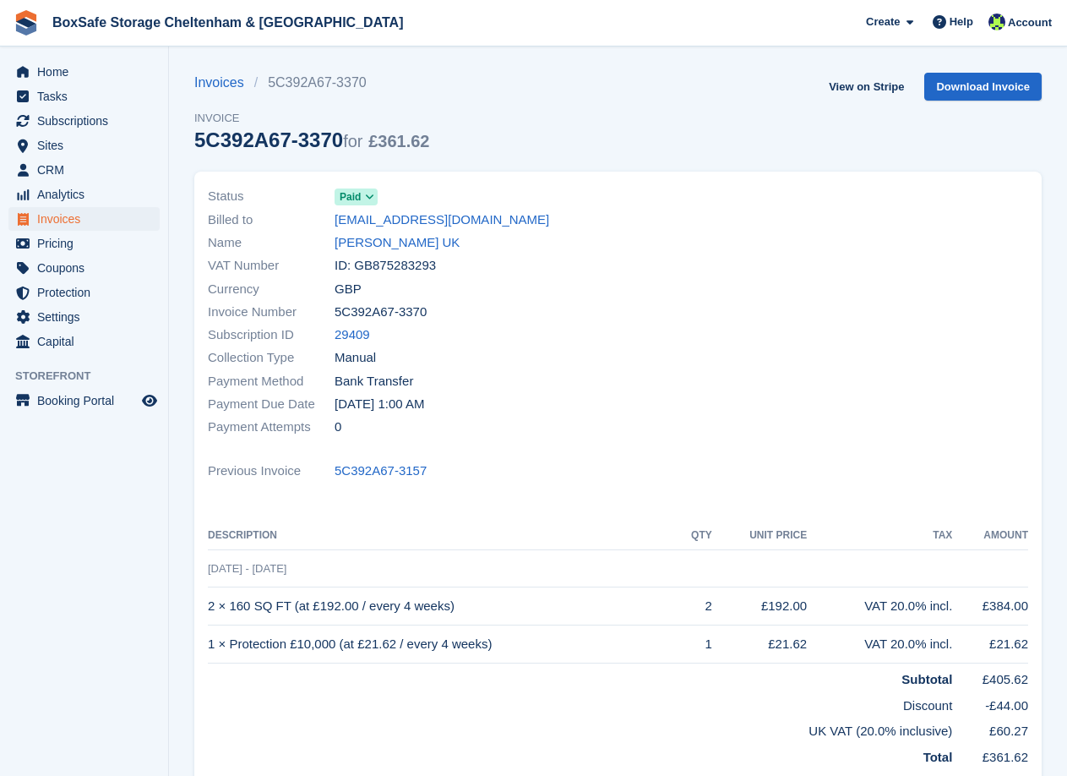
drag, startPoint x: 418, startPoint y: 309, endPoint x: 315, endPoint y: 313, distance: 102.3
click at [315, 313] on div "Invoice Number 5C392A67-3370" at bounding box center [408, 312] width 401 height 23
drag, startPoint x: 407, startPoint y: 605, endPoint x: 210, endPoint y: 611, distance: 197.0
click at [210, 611] on td "2 × 160 SQ FT (at £192.00 / every 4 weeks)" at bounding box center [443, 606] width 470 height 38
copy td "2 × 160 SQ FT (at £192.00 / every 4 weeks)"
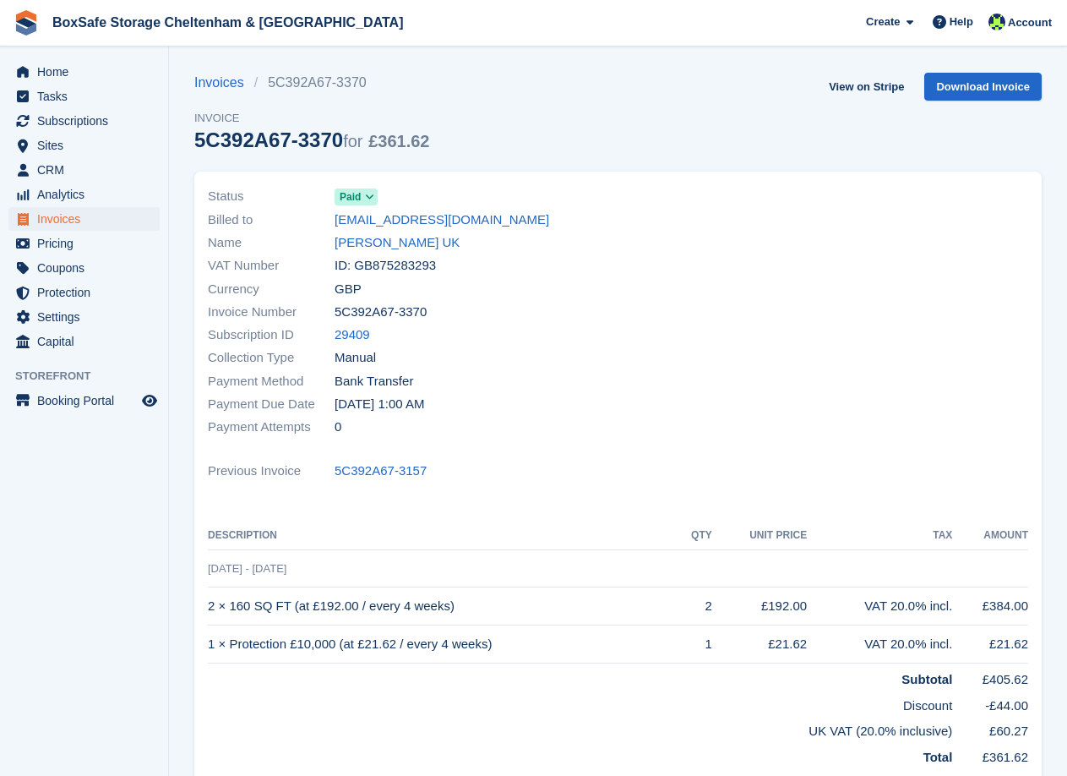
drag, startPoint x: 498, startPoint y: 643, endPoint x: 209, endPoint y: 652, distance: 289.2
click at [209, 652] on td "1 × Protection £10,000 (at £21.62 / every 4 weeks)" at bounding box center [443, 644] width 470 height 38
copy td "1 × Protection £10,000 (at £21.62 / every 4 weeks)"
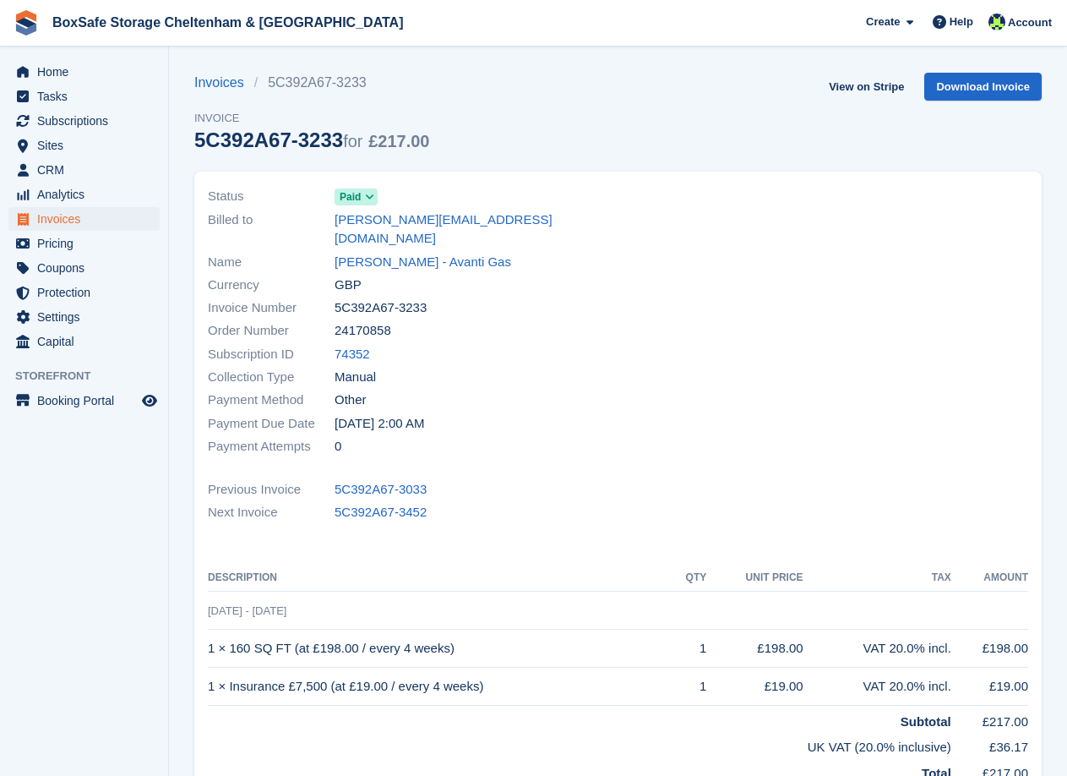
drag, startPoint x: 359, startPoint y: 289, endPoint x: 303, endPoint y: 296, distance: 56.2
click at [303, 297] on div "Invoice Number 5C392A67-3233" at bounding box center [408, 308] width 401 height 23
copy div "5C392A67-3233"
drag, startPoint x: 456, startPoint y: 621, endPoint x: 208, endPoint y: 625, distance: 248.5
click at [208, 630] on td "1 × 160 SQ FT (at £198.00 / every 4 weeks)" at bounding box center [440, 649] width 464 height 38
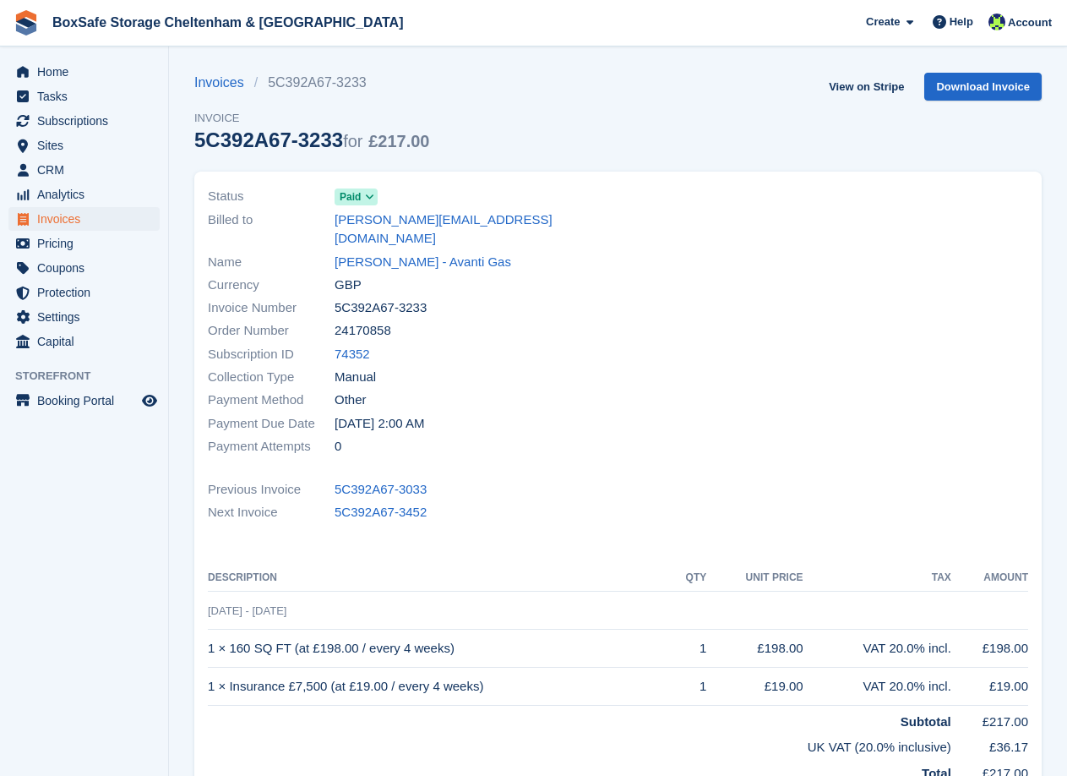
copy td "1 × 160 SQ FT (at £198.00 / every 4 weeks)"
drag, startPoint x: 471, startPoint y: 673, endPoint x: 210, endPoint y: 676, distance: 261.2
click at [210, 676] on td "1 × Insurance £7,500 (at £19.00 / every 4 weeks)" at bounding box center [440, 687] width 464 height 38
copy td "1 × Insurance £7,500 (at £19.00 / every 4 weeks)"
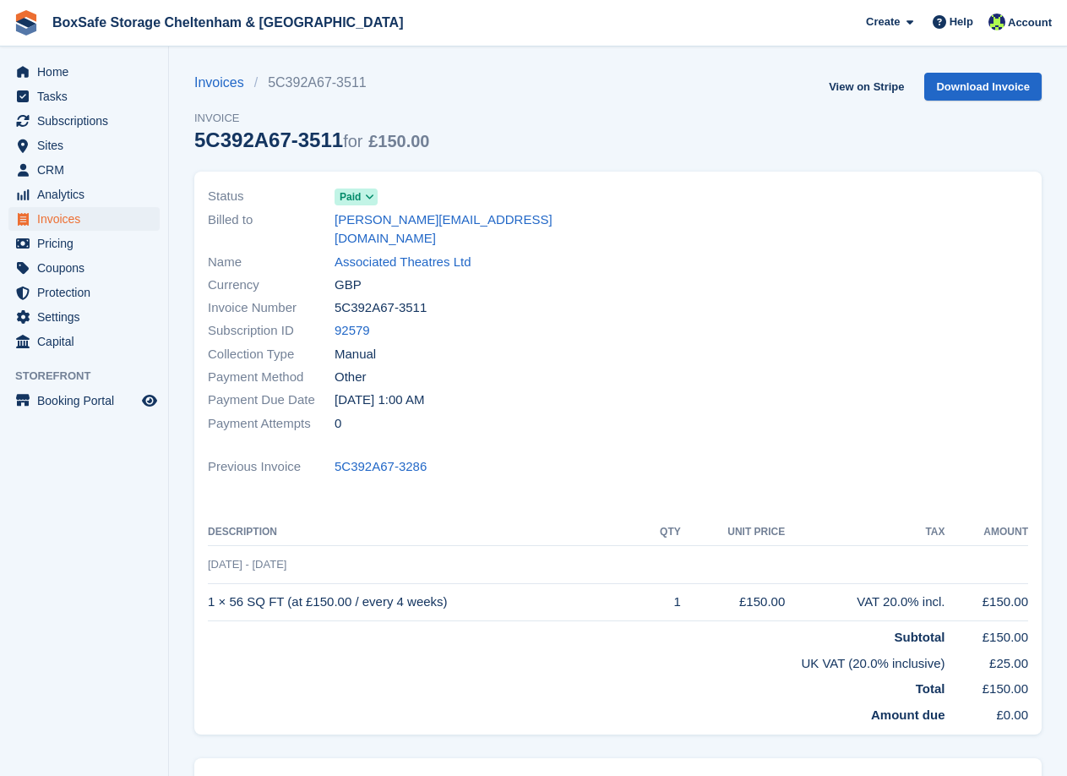
drag, startPoint x: 424, startPoint y: 295, endPoint x: 331, endPoint y: 289, distance: 93.2
click at [331, 297] on div "Invoice Number 5C392A67-3511" at bounding box center [408, 308] width 401 height 23
copy div "5C392A67-3511"
drag, startPoint x: 452, startPoint y: 587, endPoint x: 210, endPoint y: 587, distance: 242.6
click at [210, 587] on td "1 × 56 SQ FT (at £150.00 / every 4 weeks)" at bounding box center [425, 602] width 435 height 38
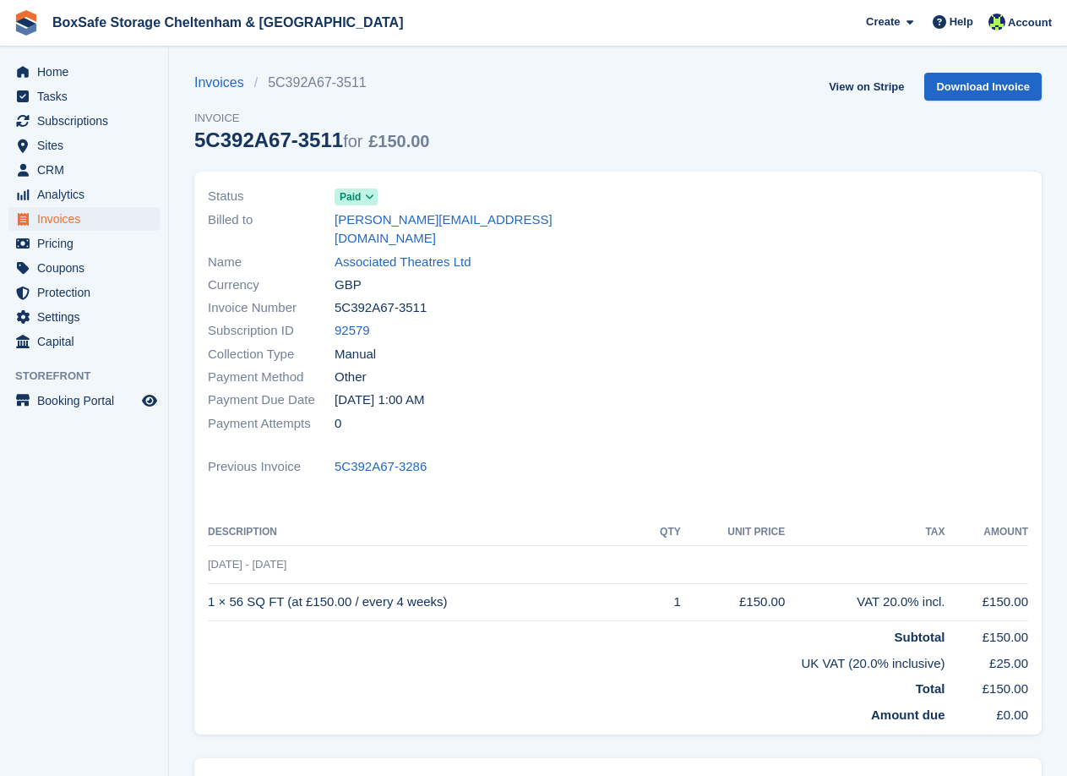
copy td "1 × 56 SQ FT (at £150.00 / every 4 weeks)"
